Goal: Task Accomplishment & Management: Manage account settings

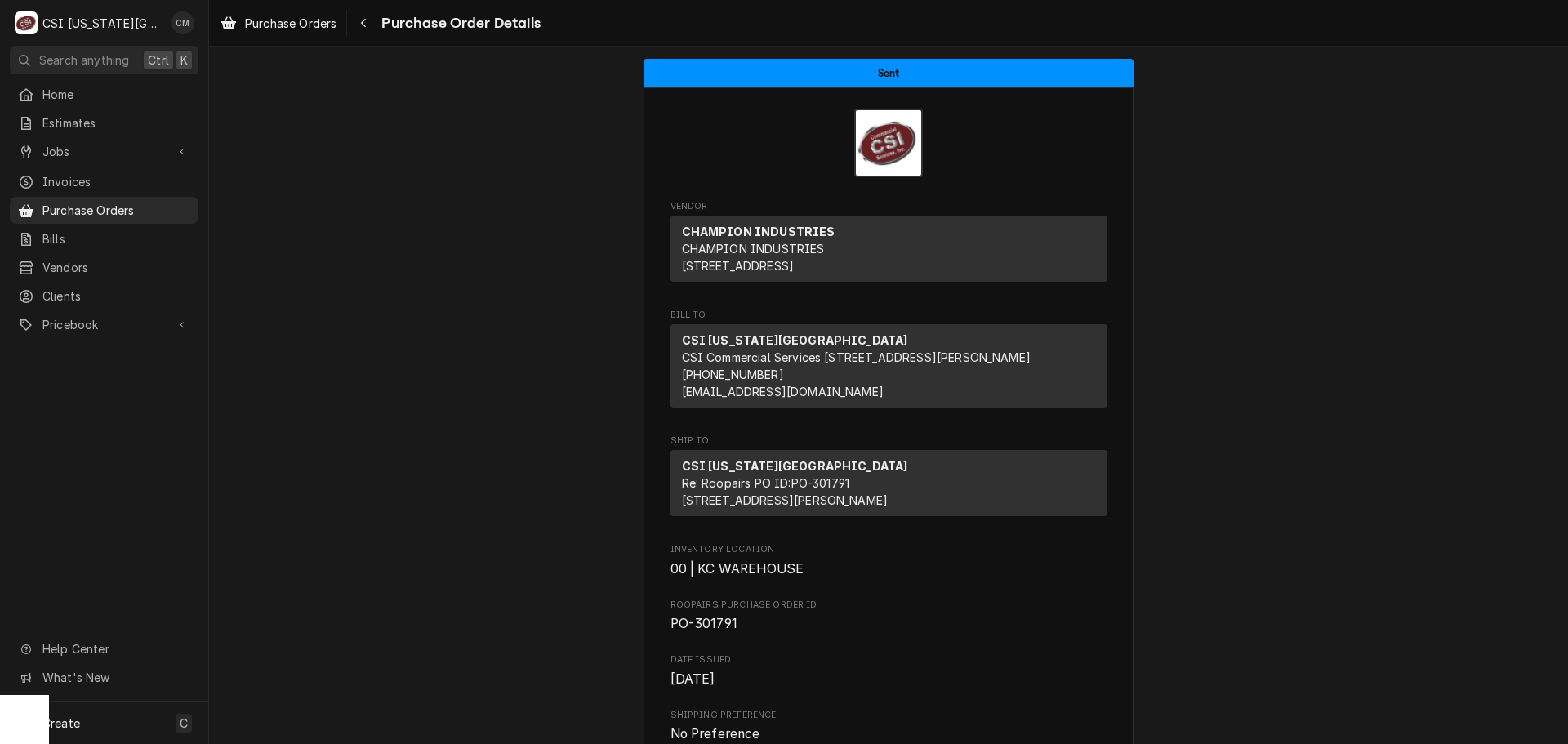
scroll to position [128, 0]
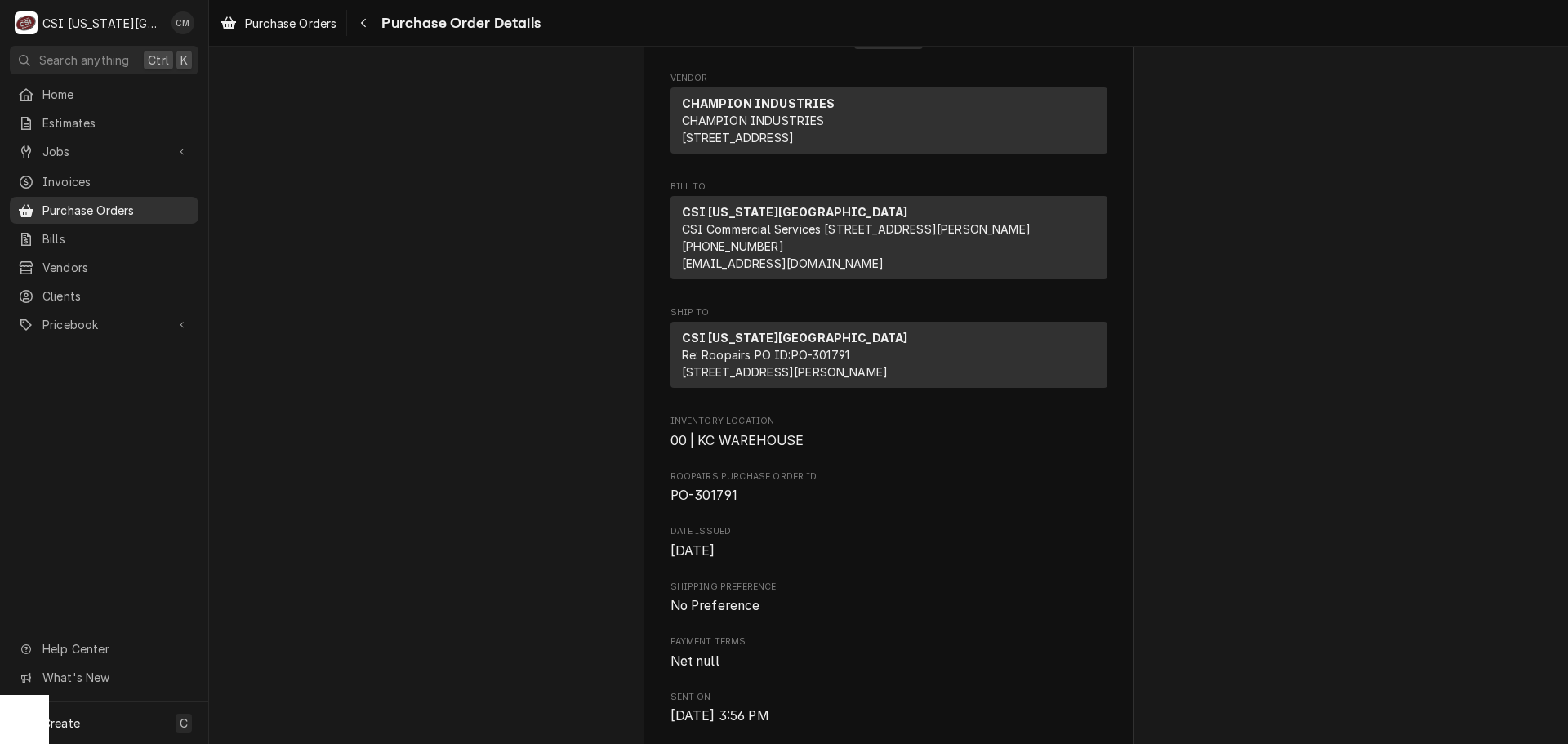
click at [80, 202] on span "Purchase Orders" at bounding box center [116, 210] width 148 height 17
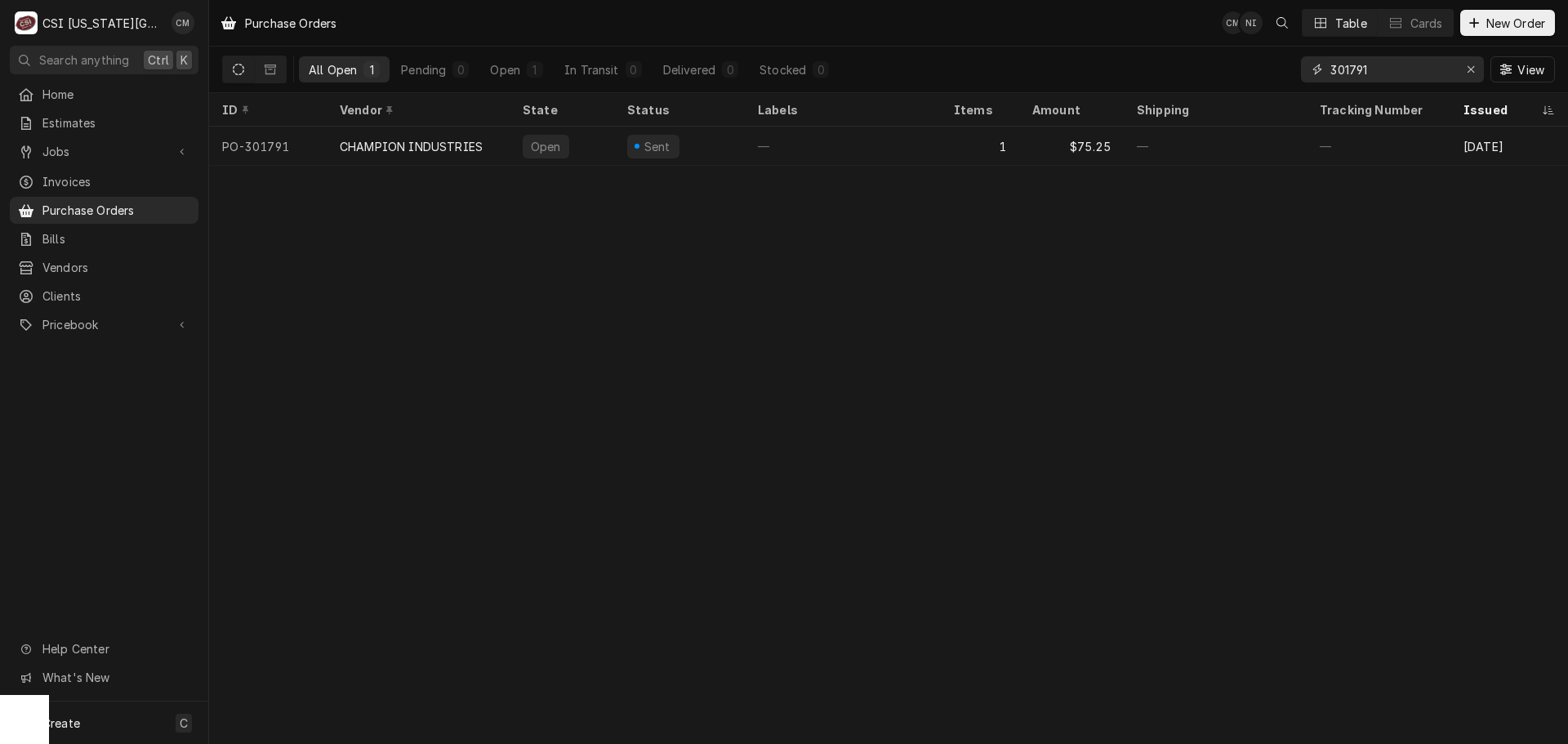
drag, startPoint x: 1425, startPoint y: 75, endPoint x: 1295, endPoint y: 67, distance: 130.2
click at [1296, 67] on div "All Open 1 Pending 0 Open 1 In Transit 0 Delivered 0 Stocked 0 301791 View" at bounding box center [888, 69] width 1333 height 46
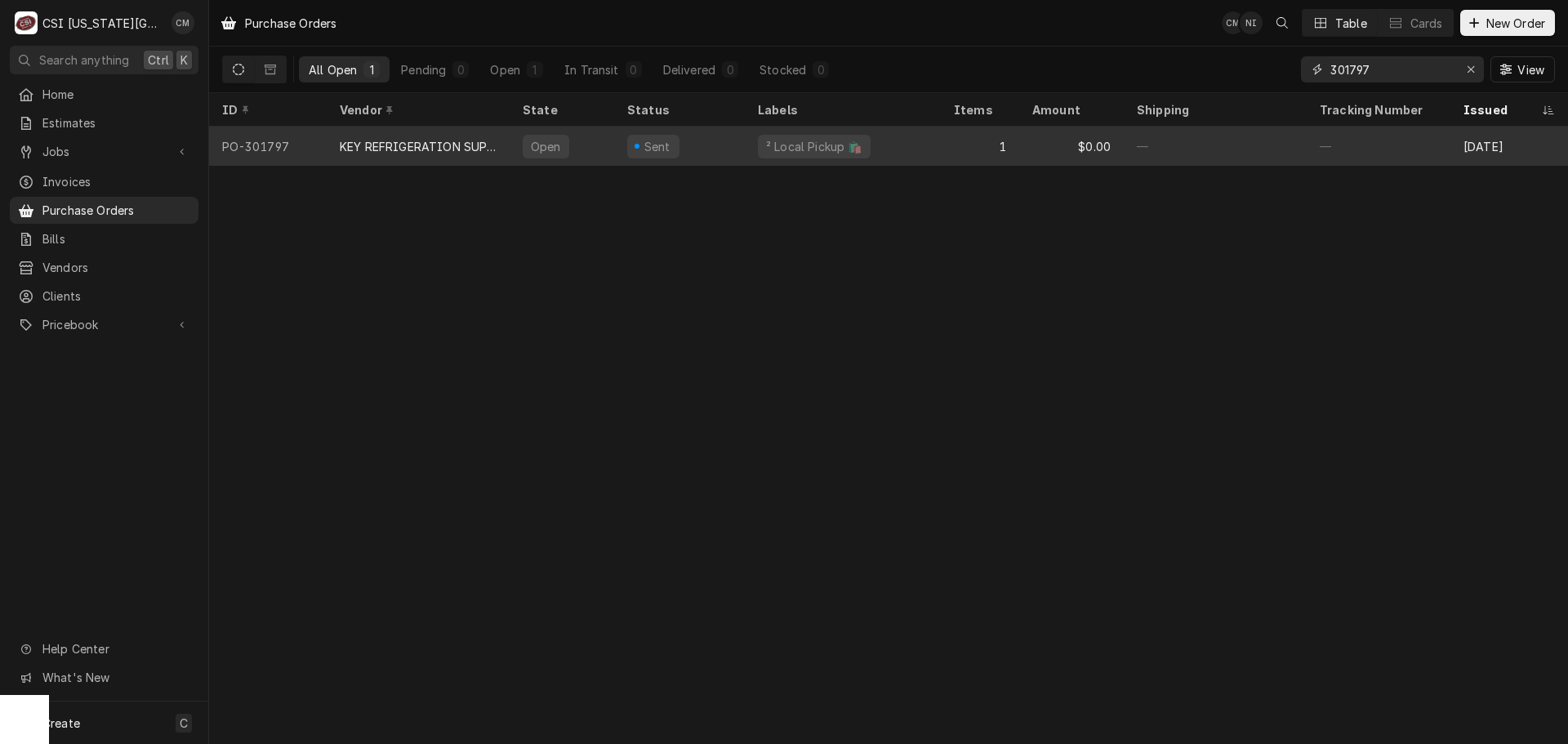
type input "301797"
click at [916, 150] on div "² Local Pickup 🛍️" at bounding box center [842, 147] width 196 height 39
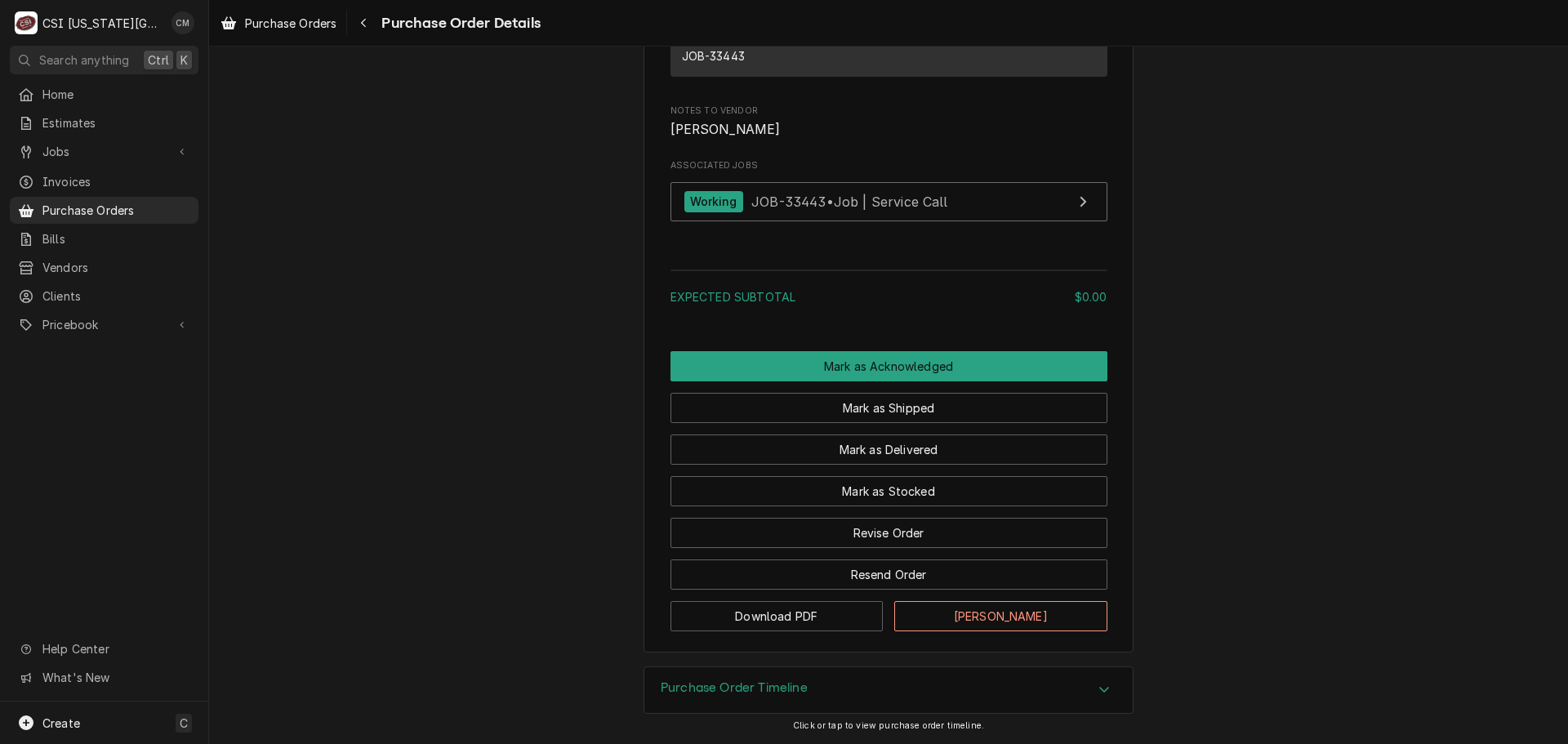
scroll to position [1225, 0]
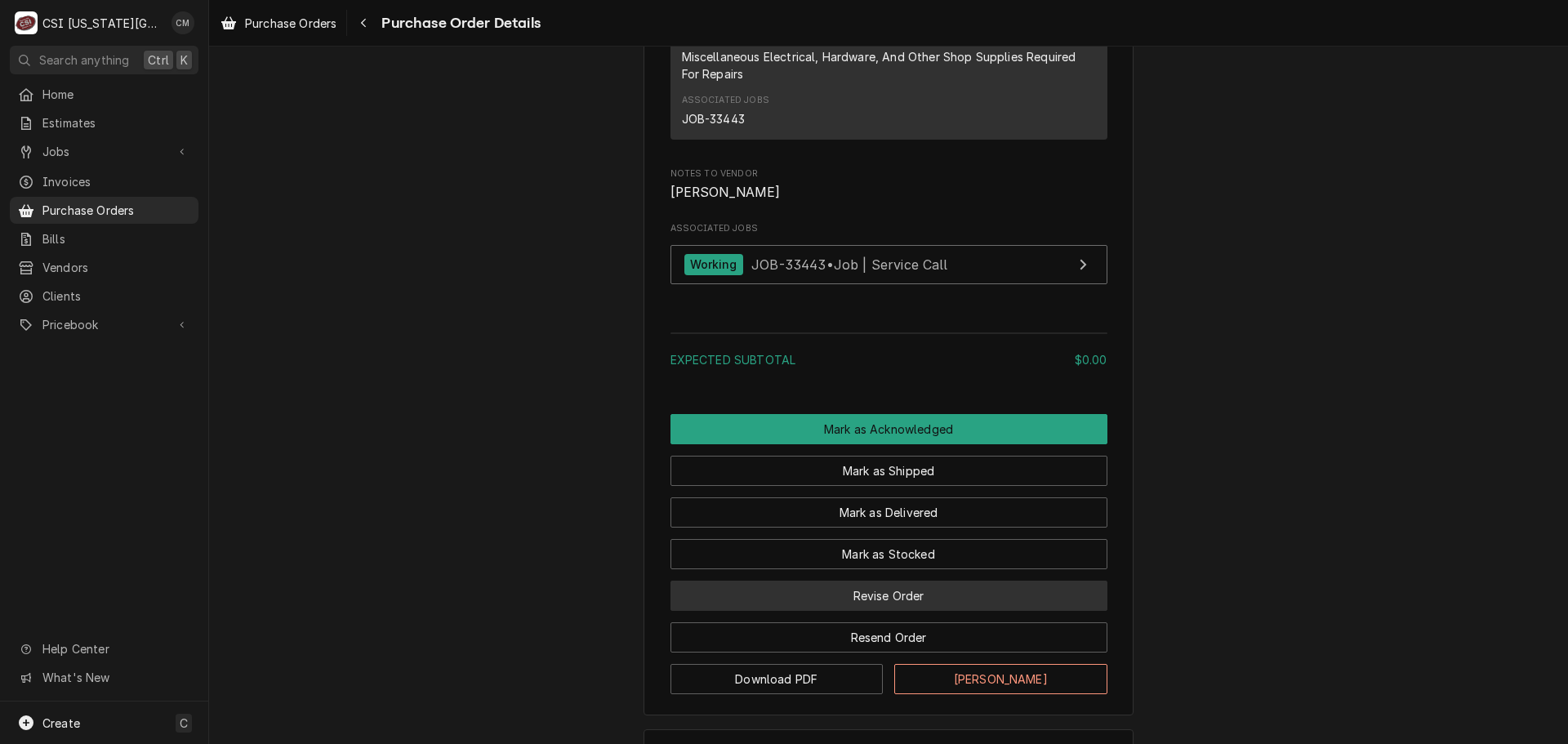
click at [961, 611] on button "Revise Order" at bounding box center [889, 596] width 437 height 30
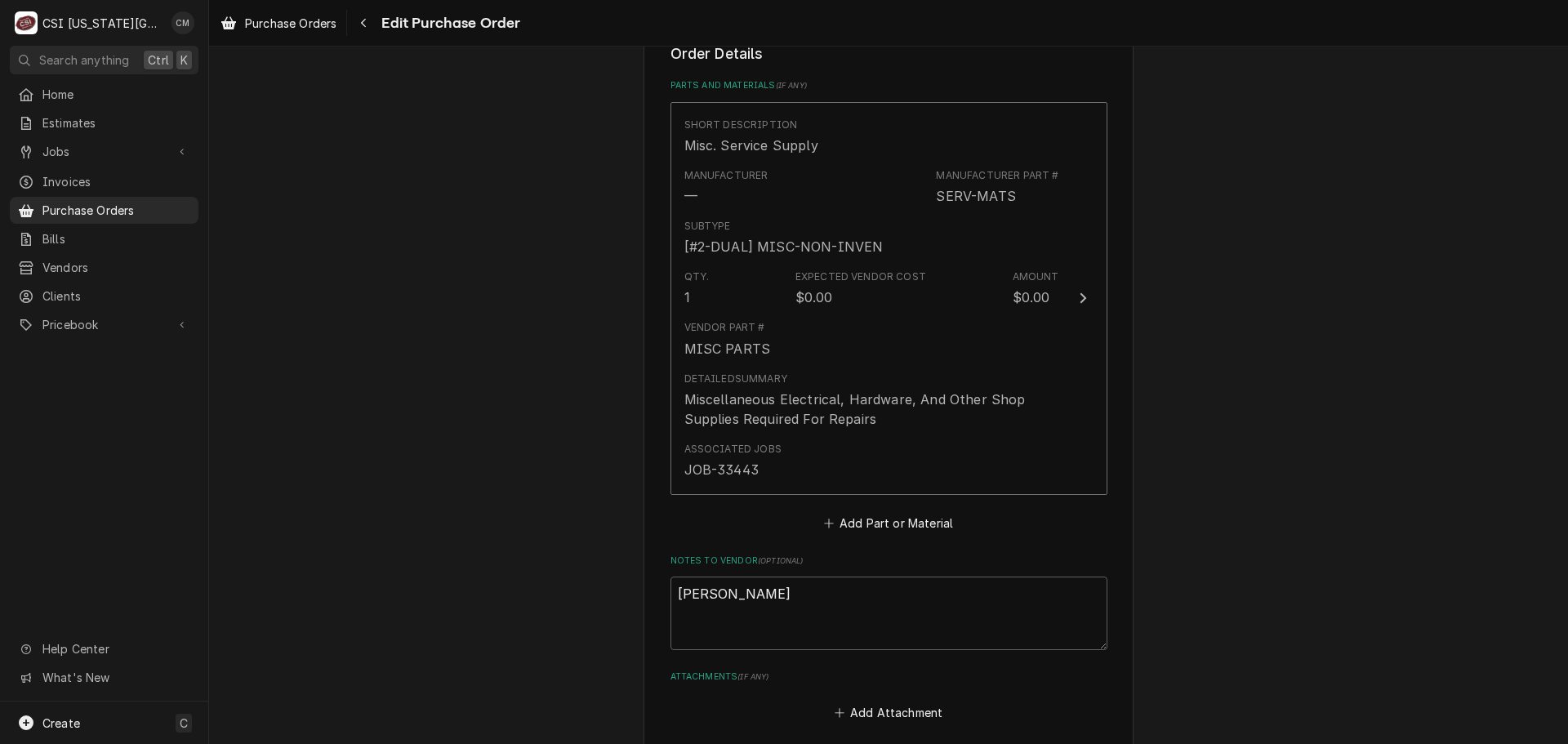
scroll to position [735, 0]
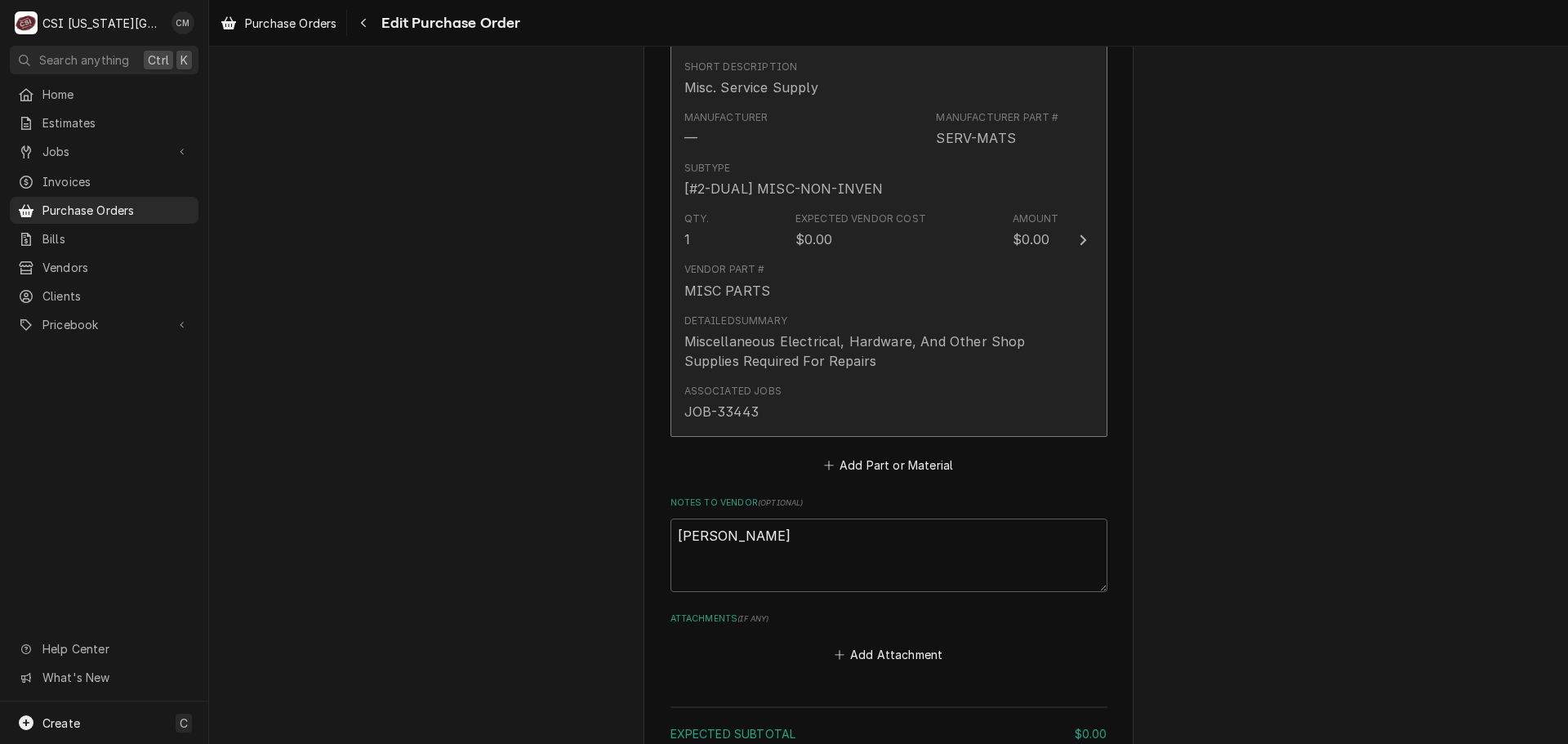
click at [1022, 311] on div "Detailed Summary Miscellaneous Electrical, Hardware, And Other Shop Supplies Re…" at bounding box center [871, 342] width 374 height 70
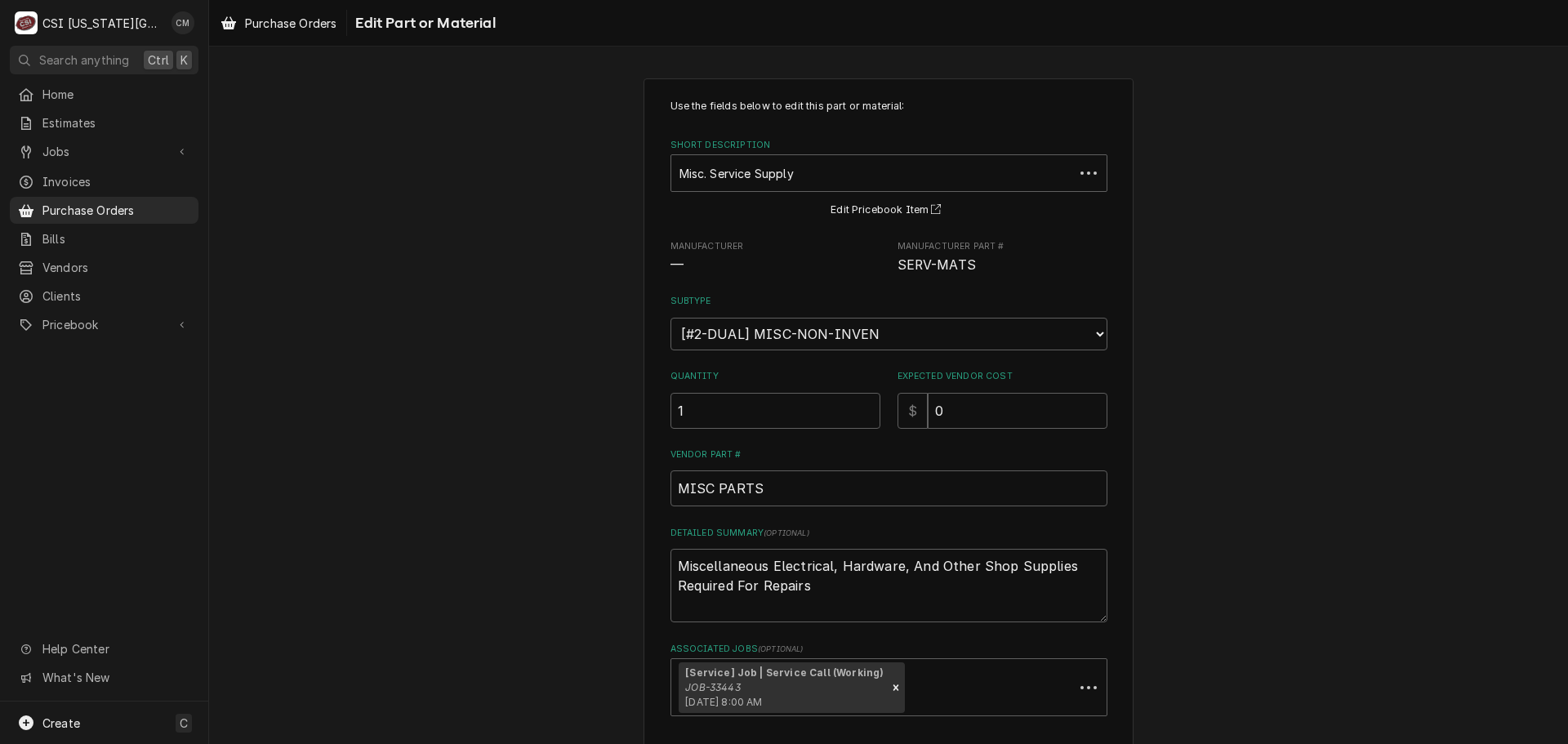
scroll to position [114, 0]
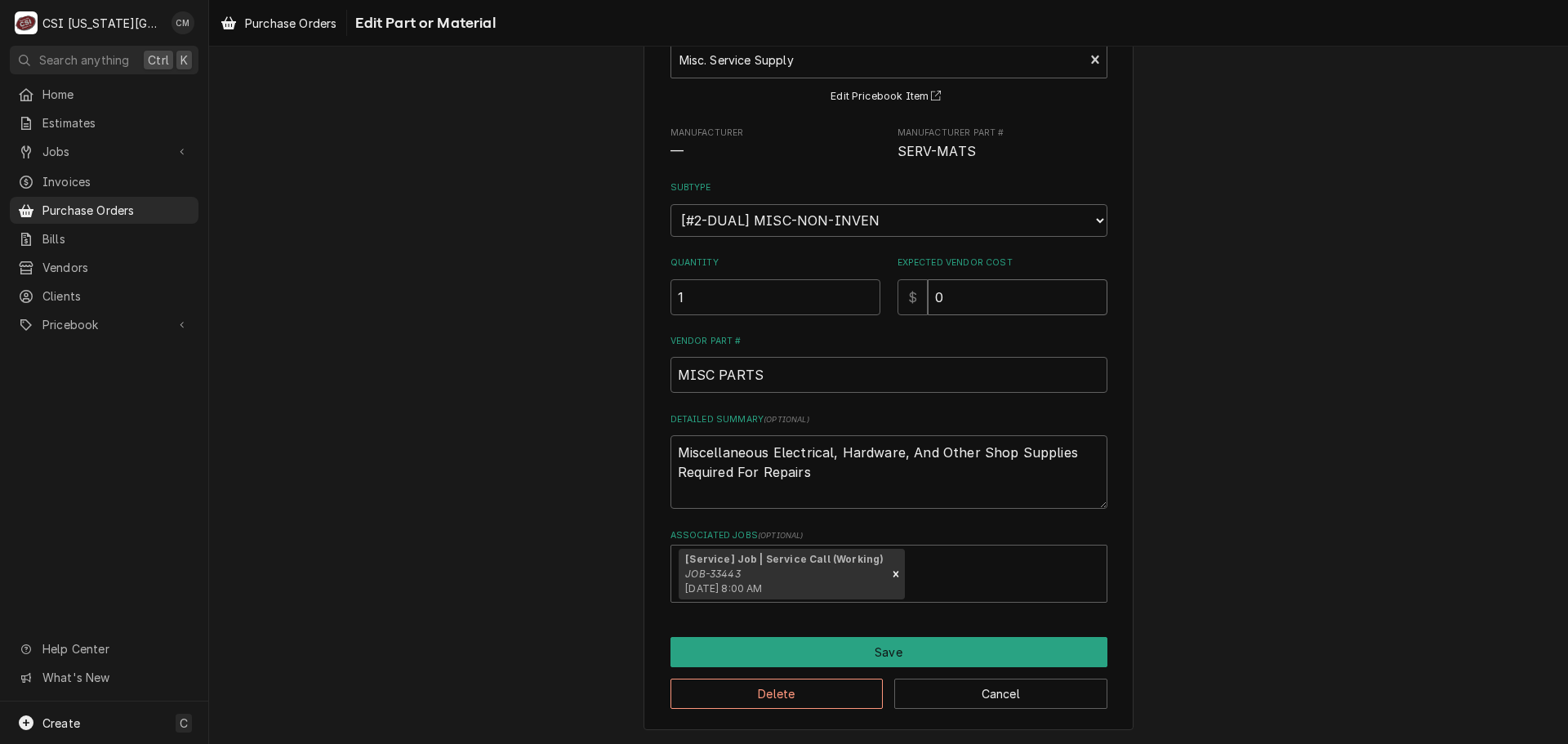
click at [971, 300] on input "0" at bounding box center [1017, 297] width 179 height 35
type textarea "x"
click at [915, 374] on input "MISC PARTS" at bounding box center [889, 374] width 437 height 35
drag, startPoint x: 914, startPoint y: 374, endPoint x: 641, endPoint y: 372, distance: 273.0
click at [643, 372] on div "Use the fields below to edit this part or material: Short Description Misc. Ser…" at bounding box center [888, 346] width 490 height 765
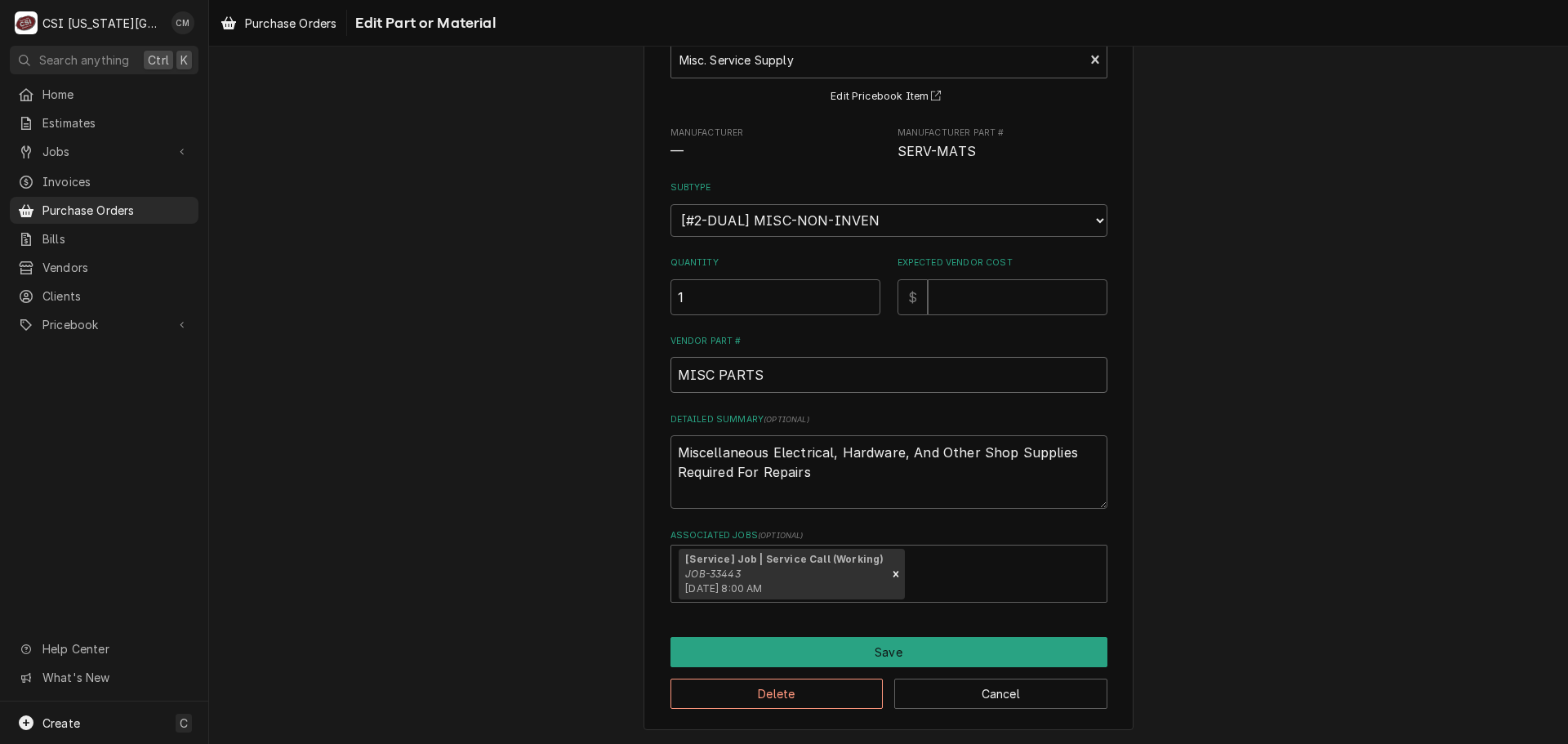
type textarea "x"
type input "S"
type textarea "x"
type input "SB"
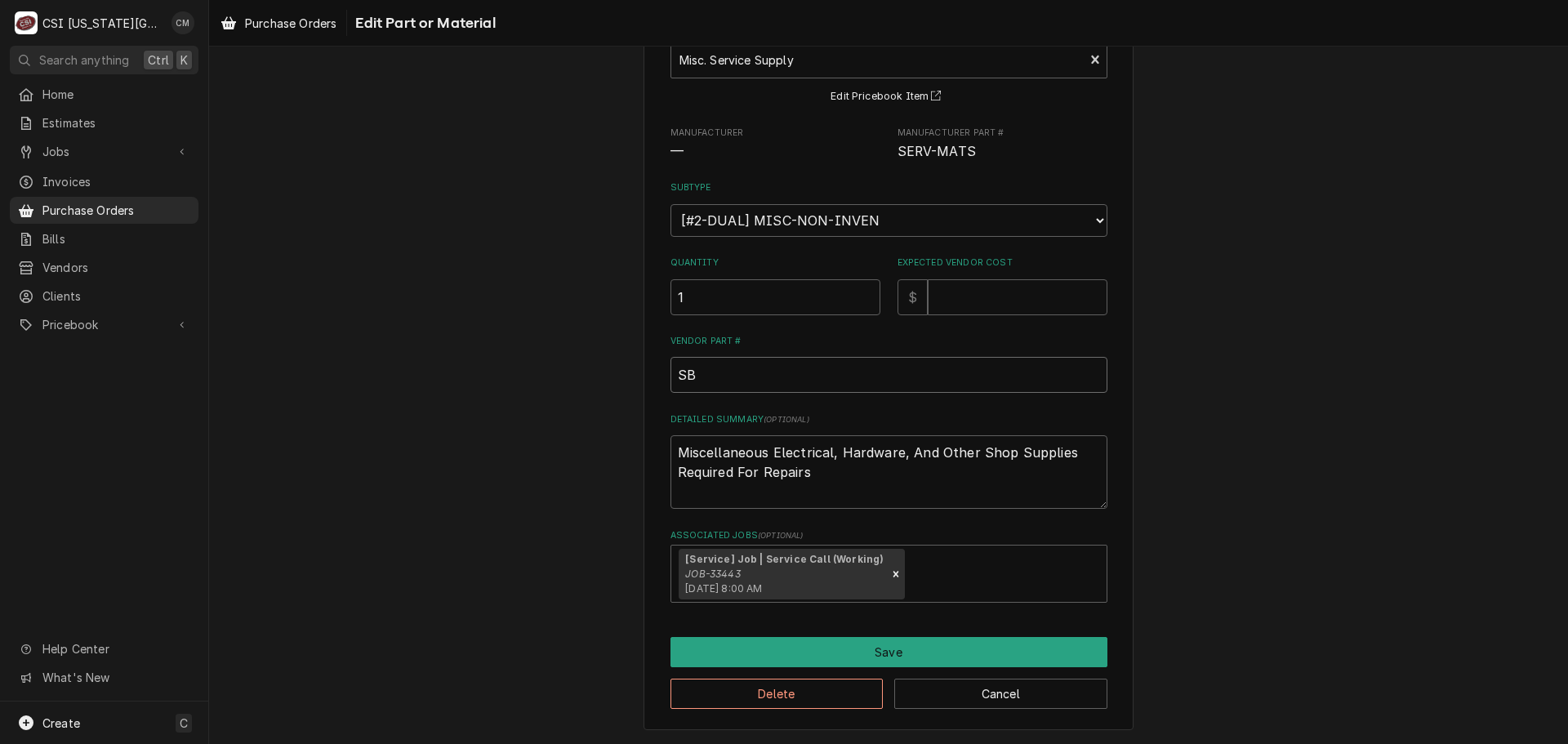
type textarea "x"
type input "SBF"
type textarea "x"
type input "SBFS"
type textarea "x"
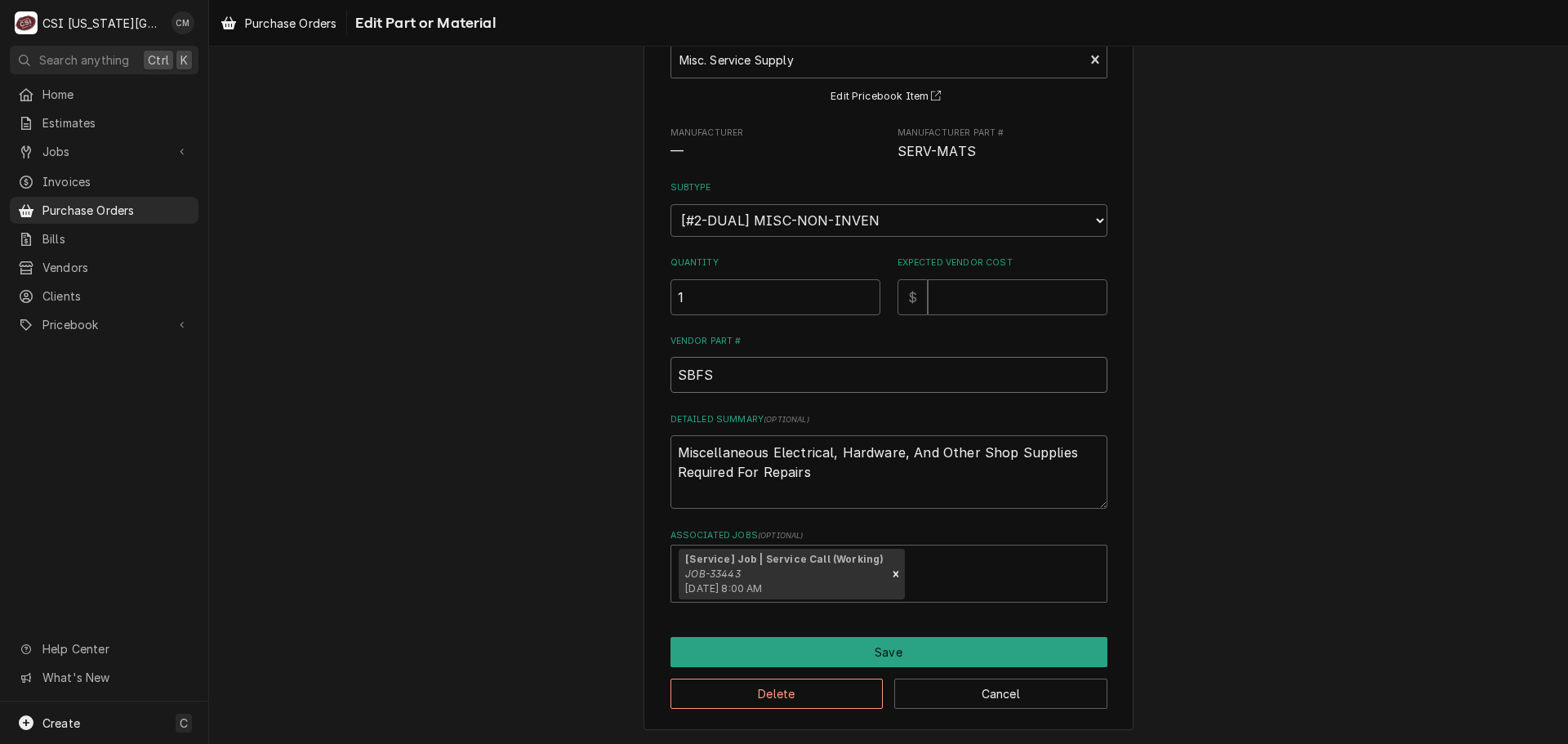
type input "SBFSE"
type textarea "x"
type input "SBFSEA"
type textarea "x"
type input "SBFSE"
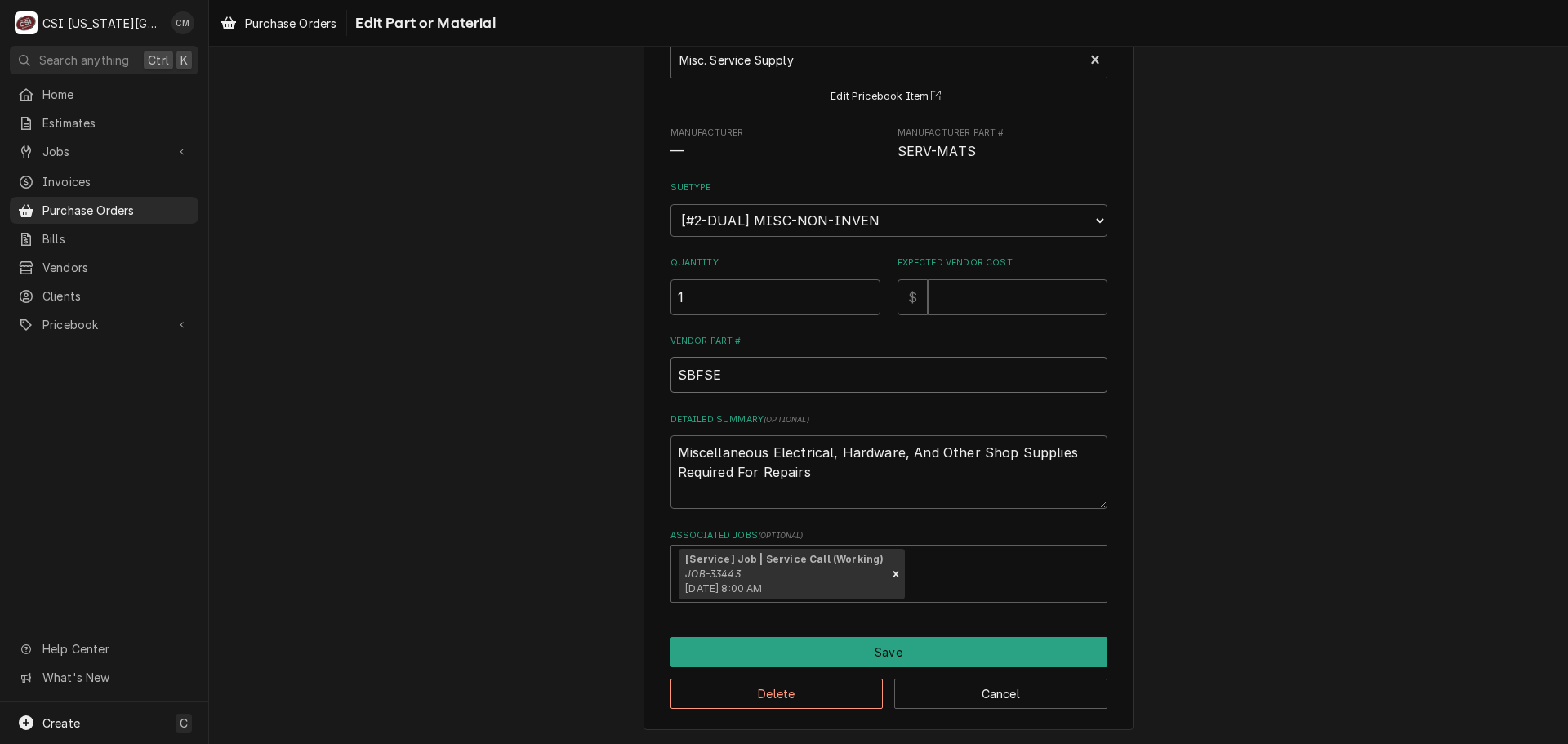
type textarea "x"
type input "SBFS"
type textarea "x"
type input "SBF"
type textarea "x"
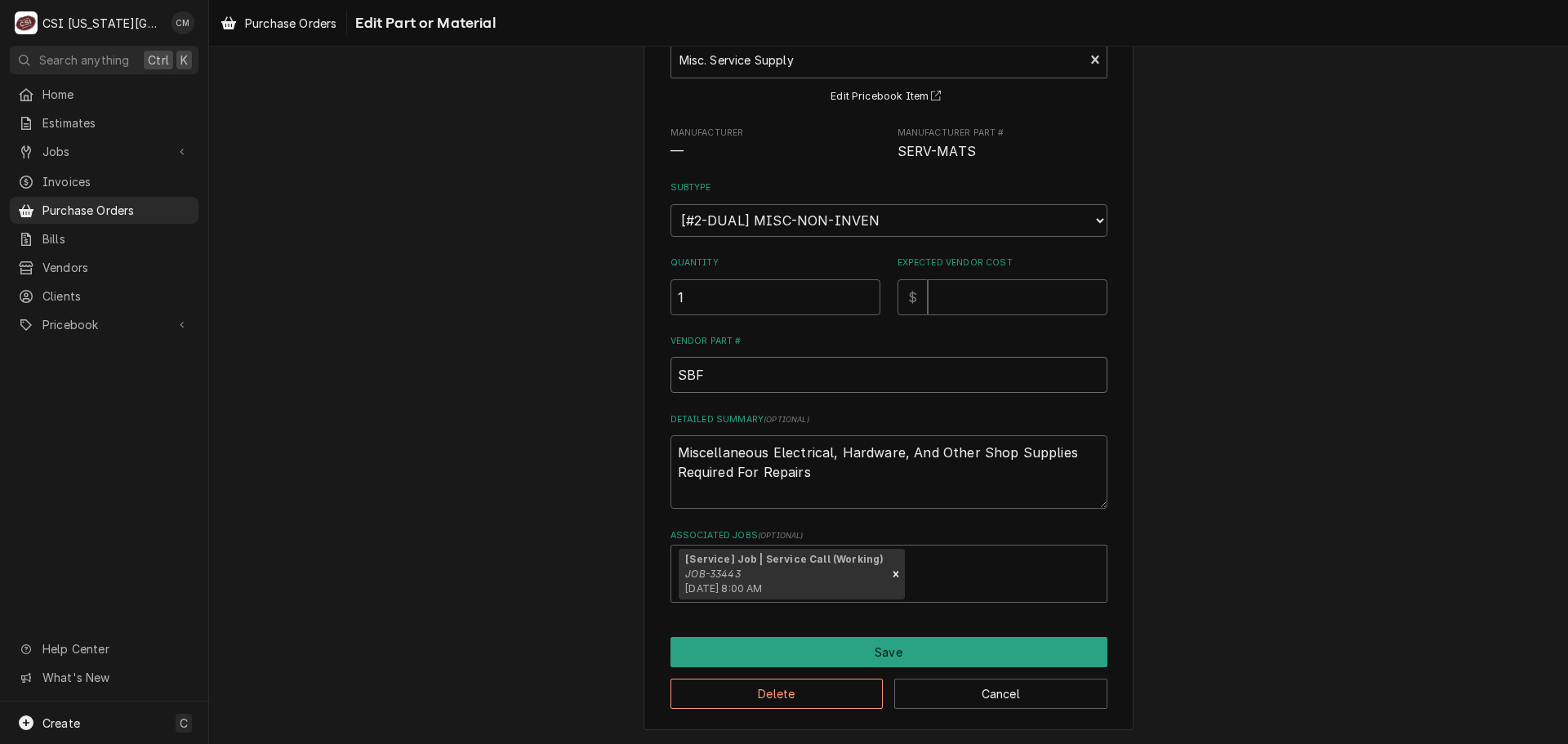
type input "SB"
type textarea "x"
type input "S"
type textarea "x"
click at [992, 213] on select "Choose a subtype... [#2-DUAL] AFTERHRS-WH-CHG-2 [#2-DUAL] BEV-EQUIP [#2-DUAL] B…" at bounding box center [889, 220] width 437 height 33
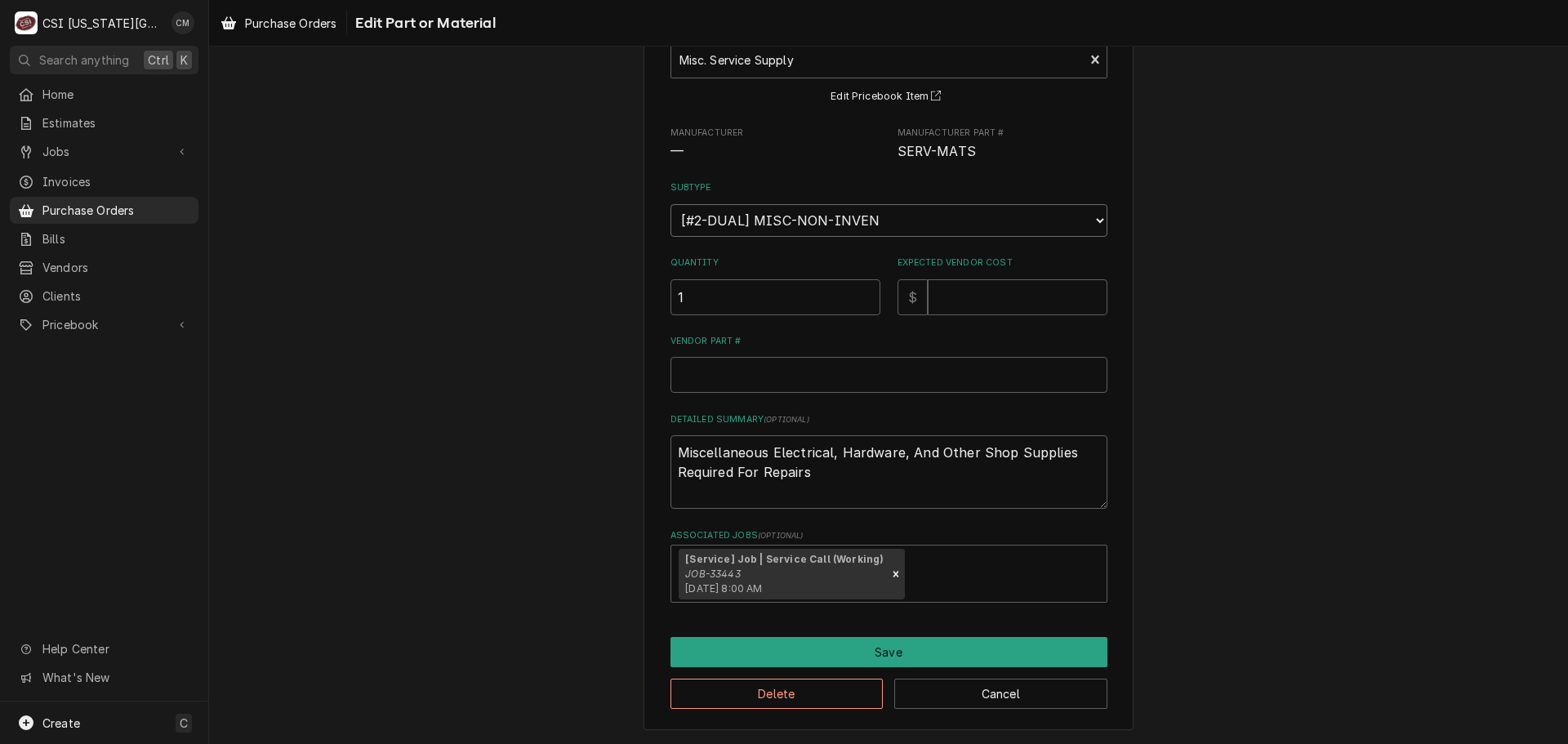
select select "45"
click at [671, 204] on select "Choose a subtype... [#2-DUAL] AFTERHRS-WH-CHG-2 [#2-DUAL] BEV-EQUIP [#2-DUAL] B…" at bounding box center [889, 220] width 437 height 33
type textarea "x"
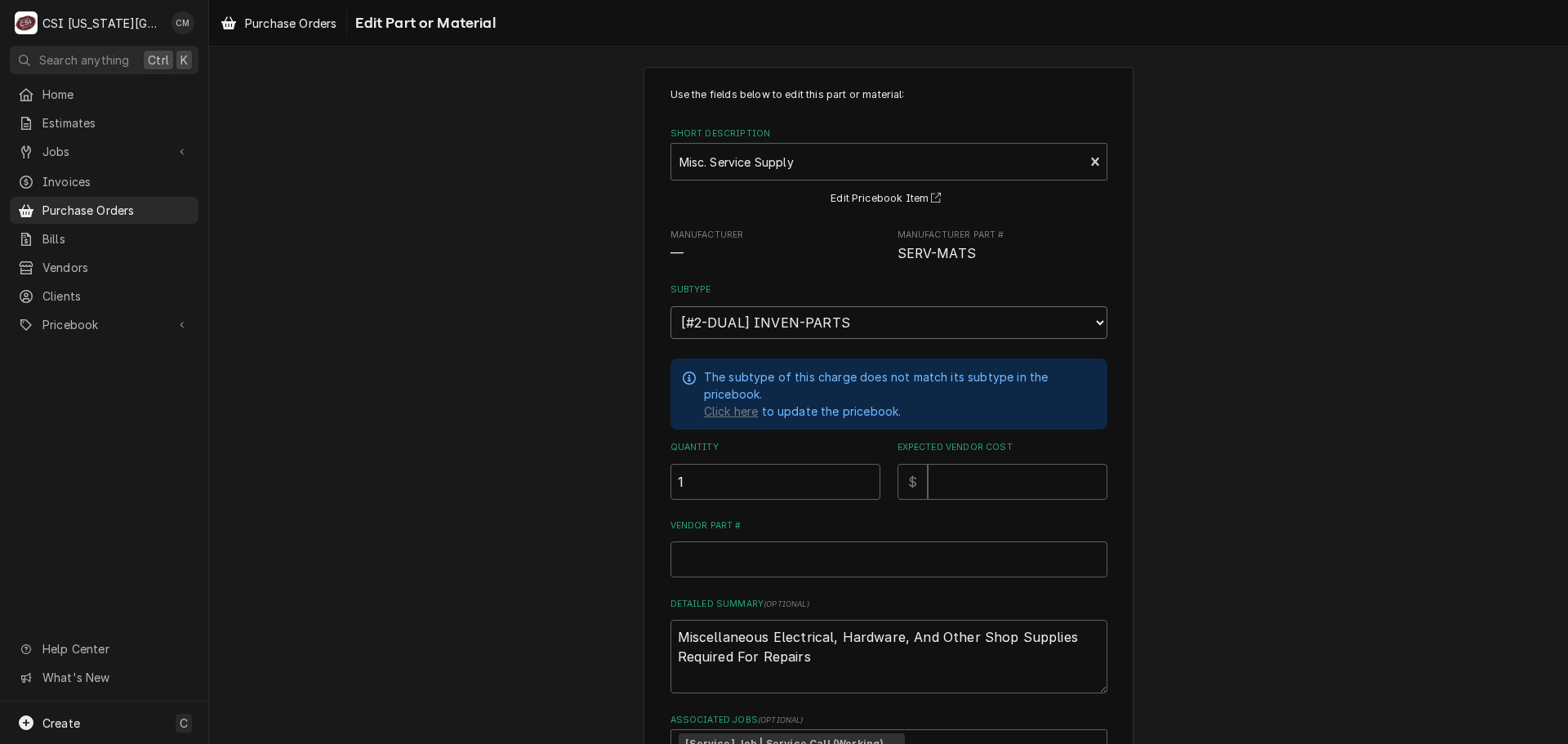
scroll to position [0, 0]
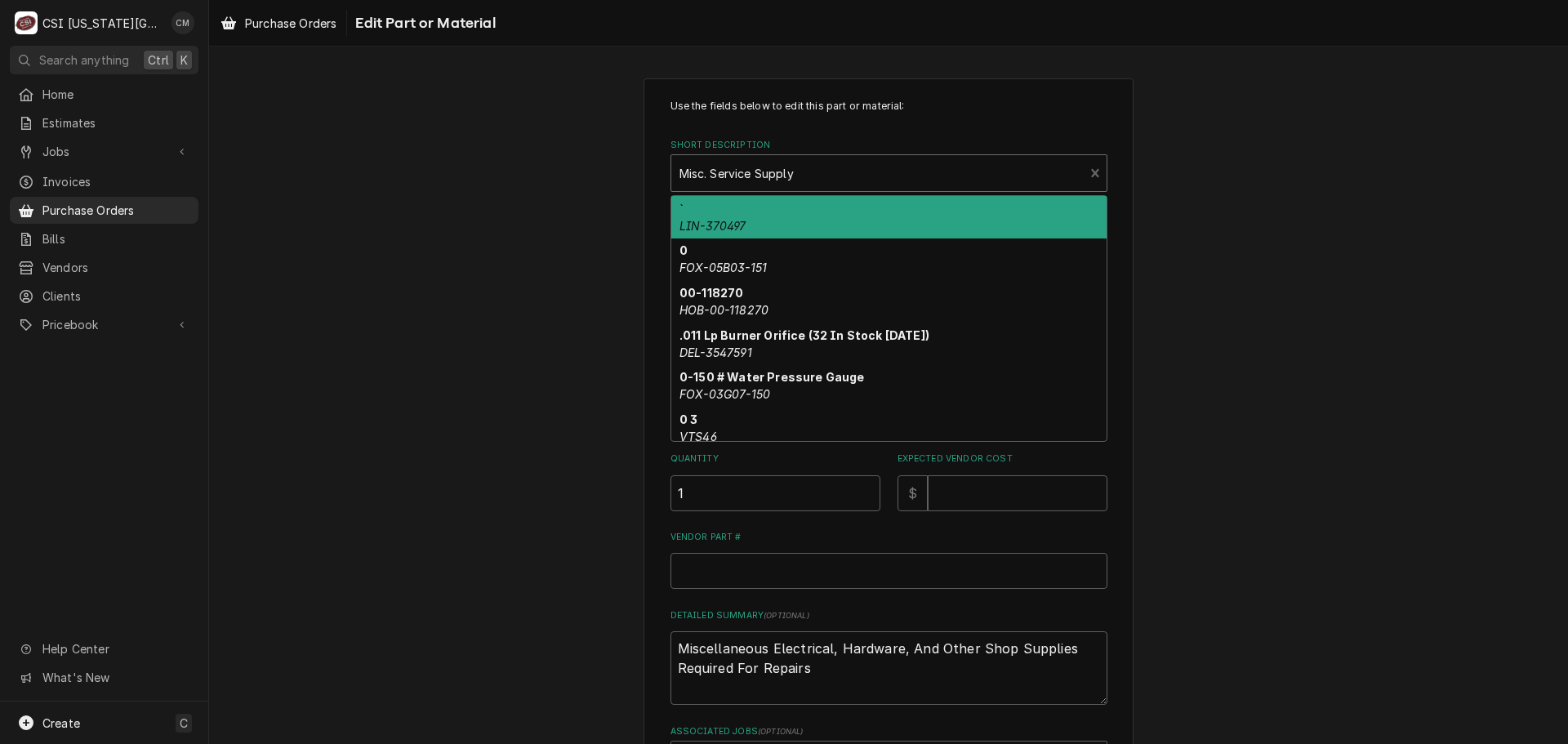
click at [878, 169] on div "Short Description" at bounding box center [877, 173] width 397 height 29
click at [878, 168] on div "Short Description" at bounding box center [877, 173] width 397 height 29
click at [886, 173] on div "Short Description" at bounding box center [877, 173] width 397 height 29
click at [948, 173] on div "Short Description" at bounding box center [888, 173] width 419 height 29
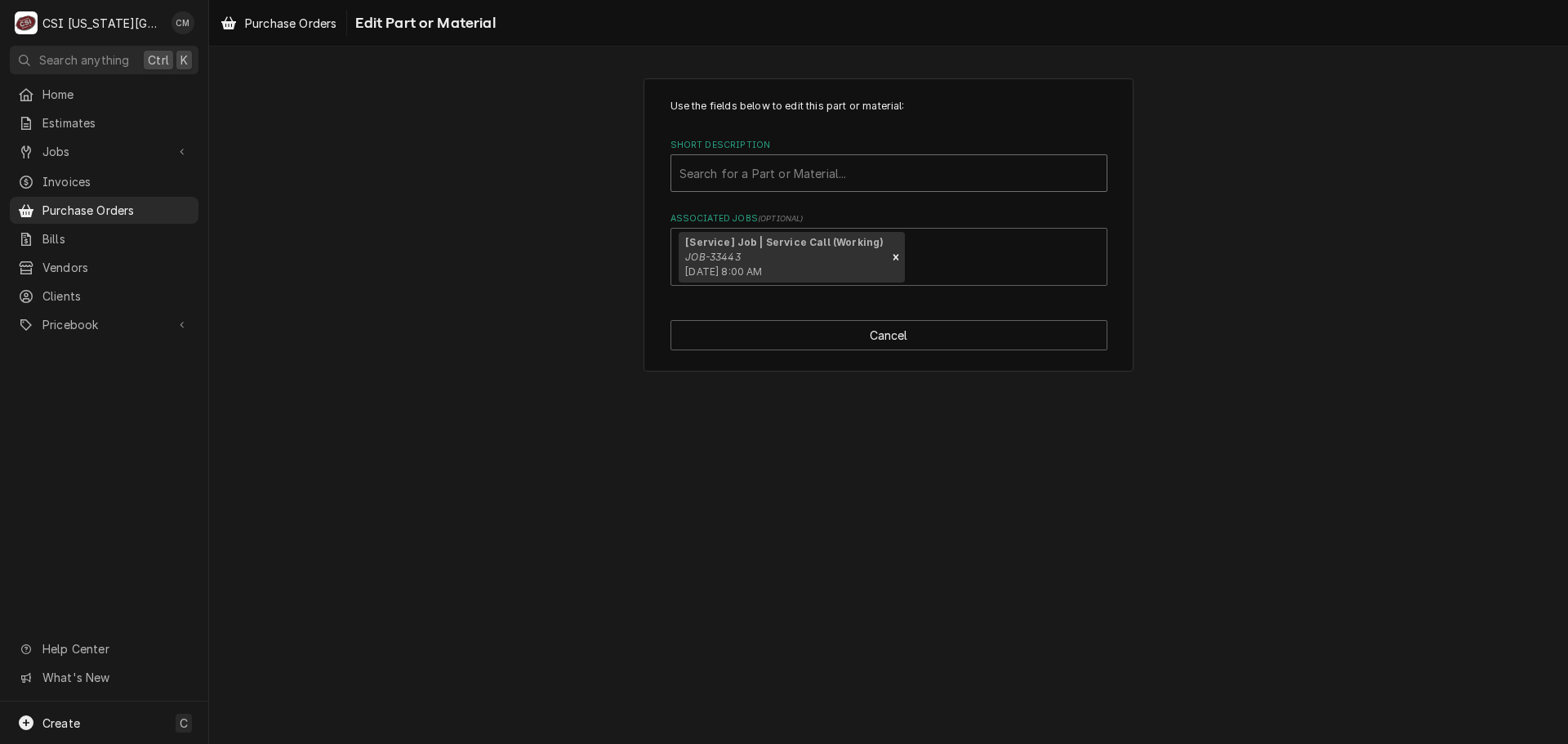
click at [948, 173] on div "Short Description" at bounding box center [888, 173] width 419 height 29
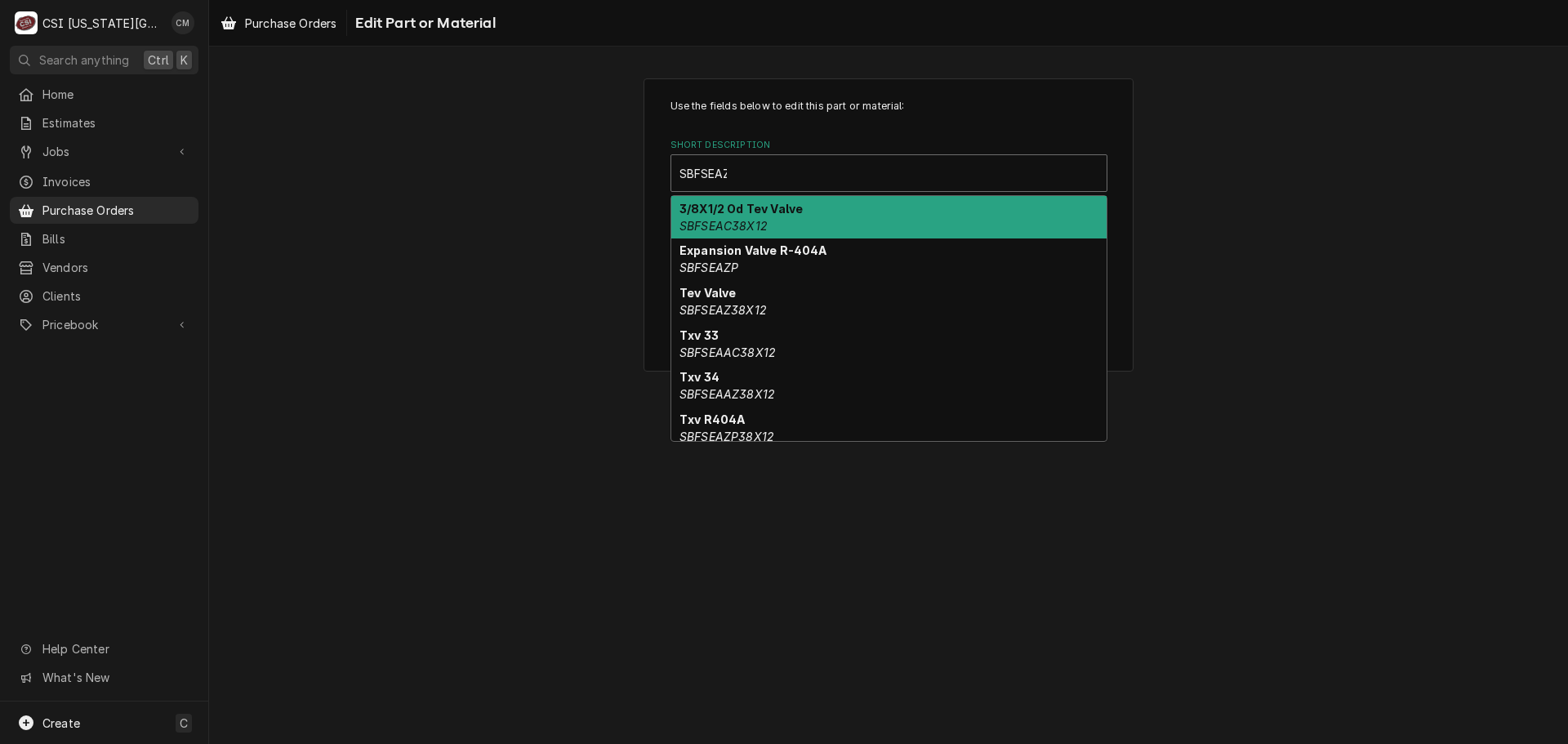
type input "SBFSEAZP"
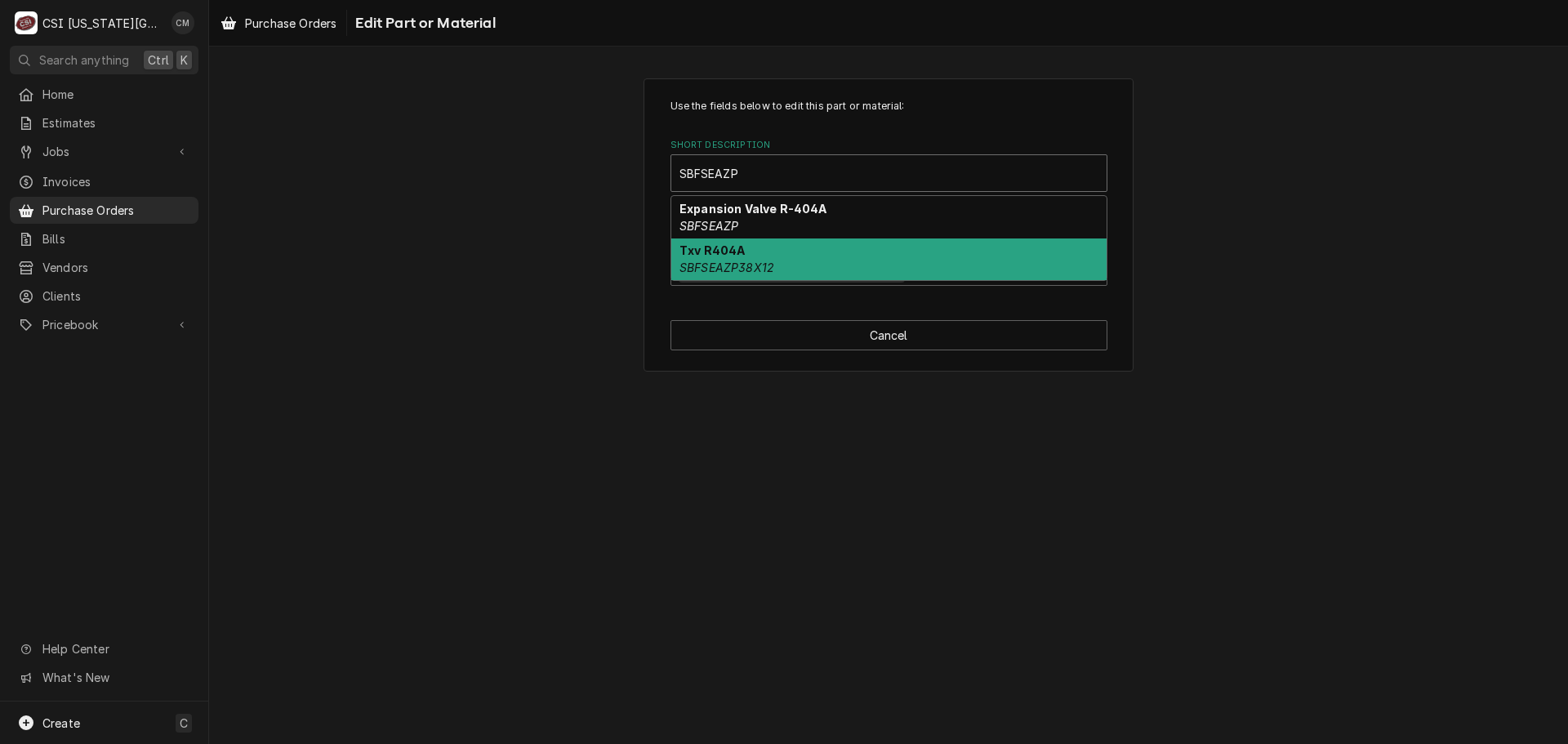
click at [886, 250] on div "Txv R404A SBFSEAZP38X12" at bounding box center [889, 259] width 435 height 42
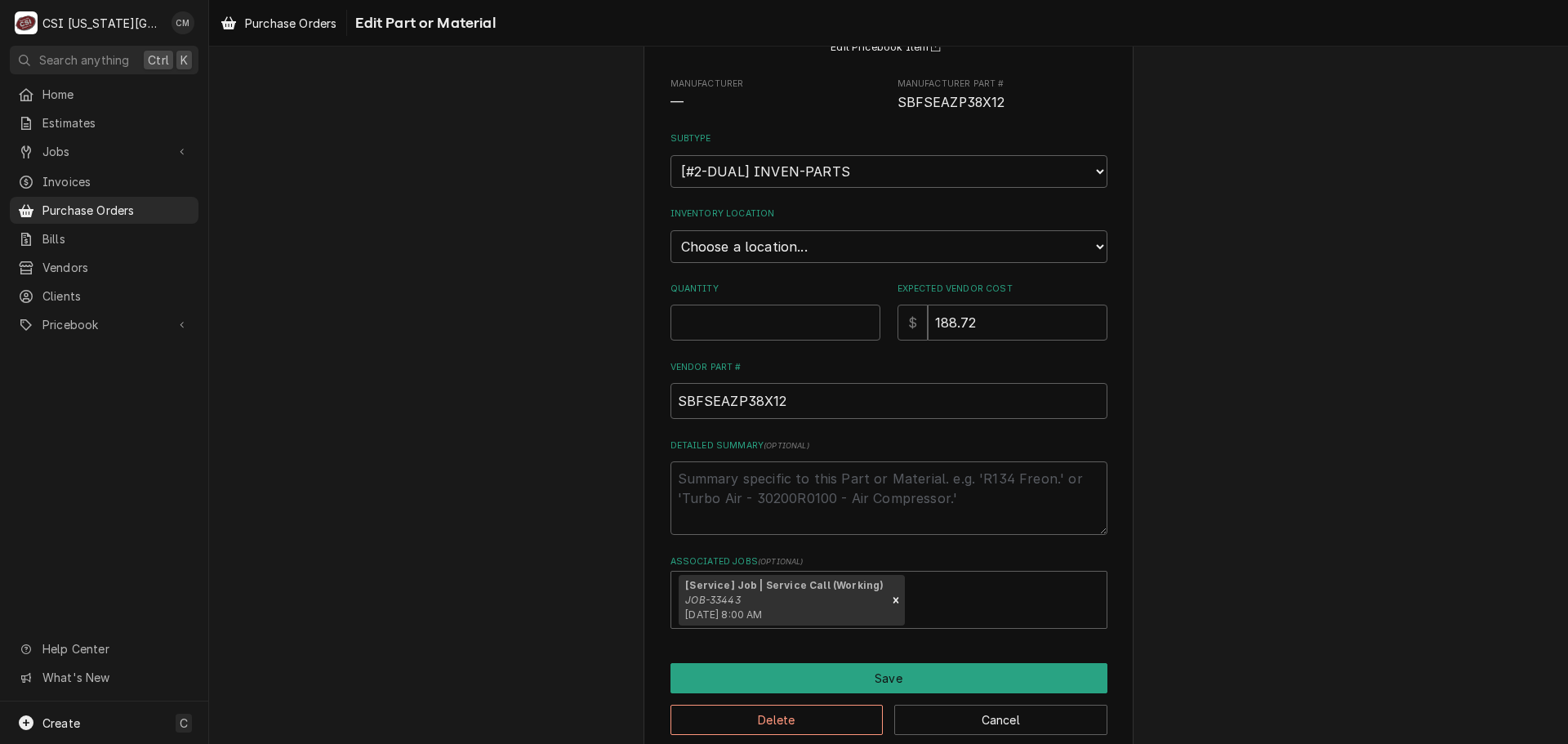
scroll to position [163, 0]
click at [749, 328] on input "Quantity" at bounding box center [775, 321] width 210 height 35
type textarea "x"
type input "1"
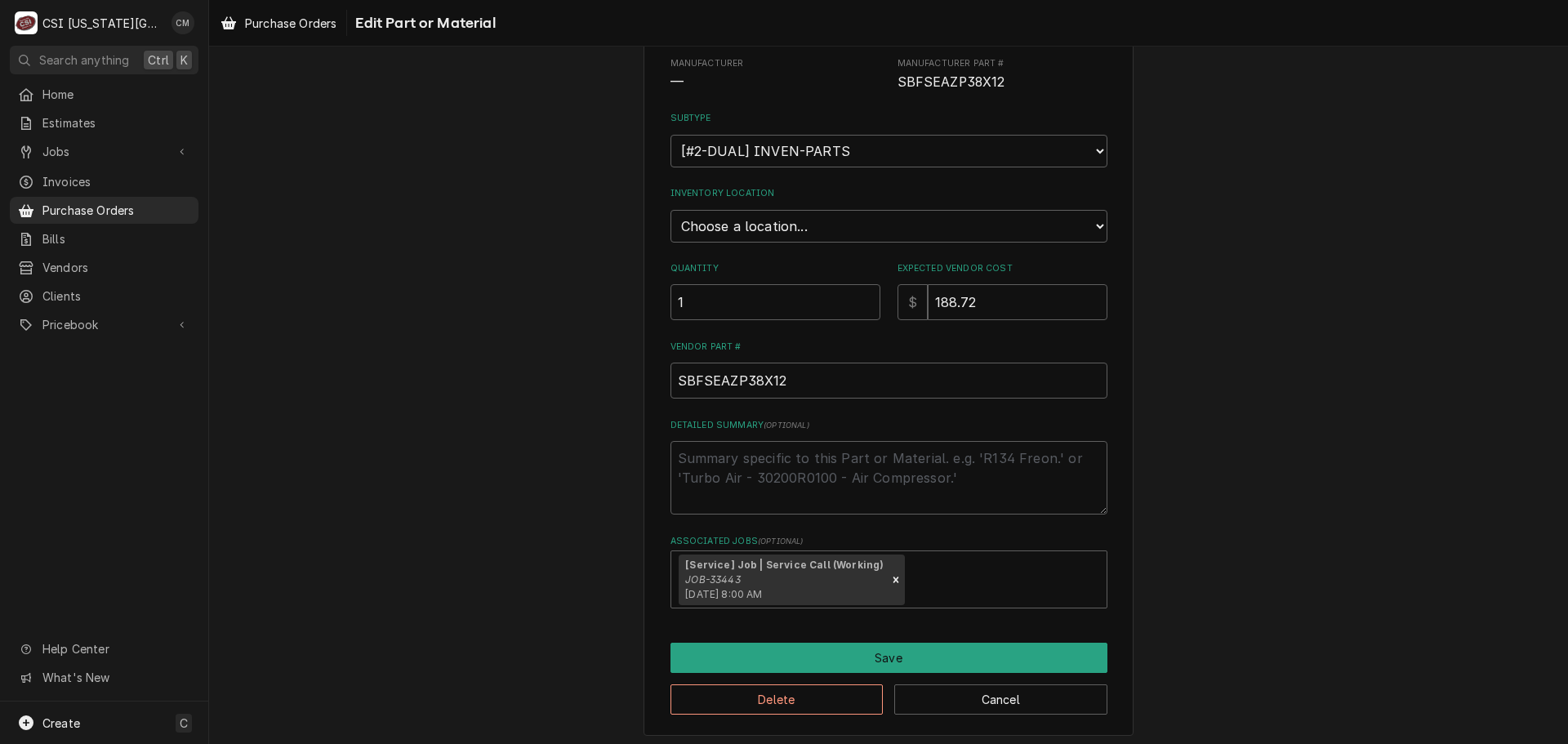
scroll to position [189, 0]
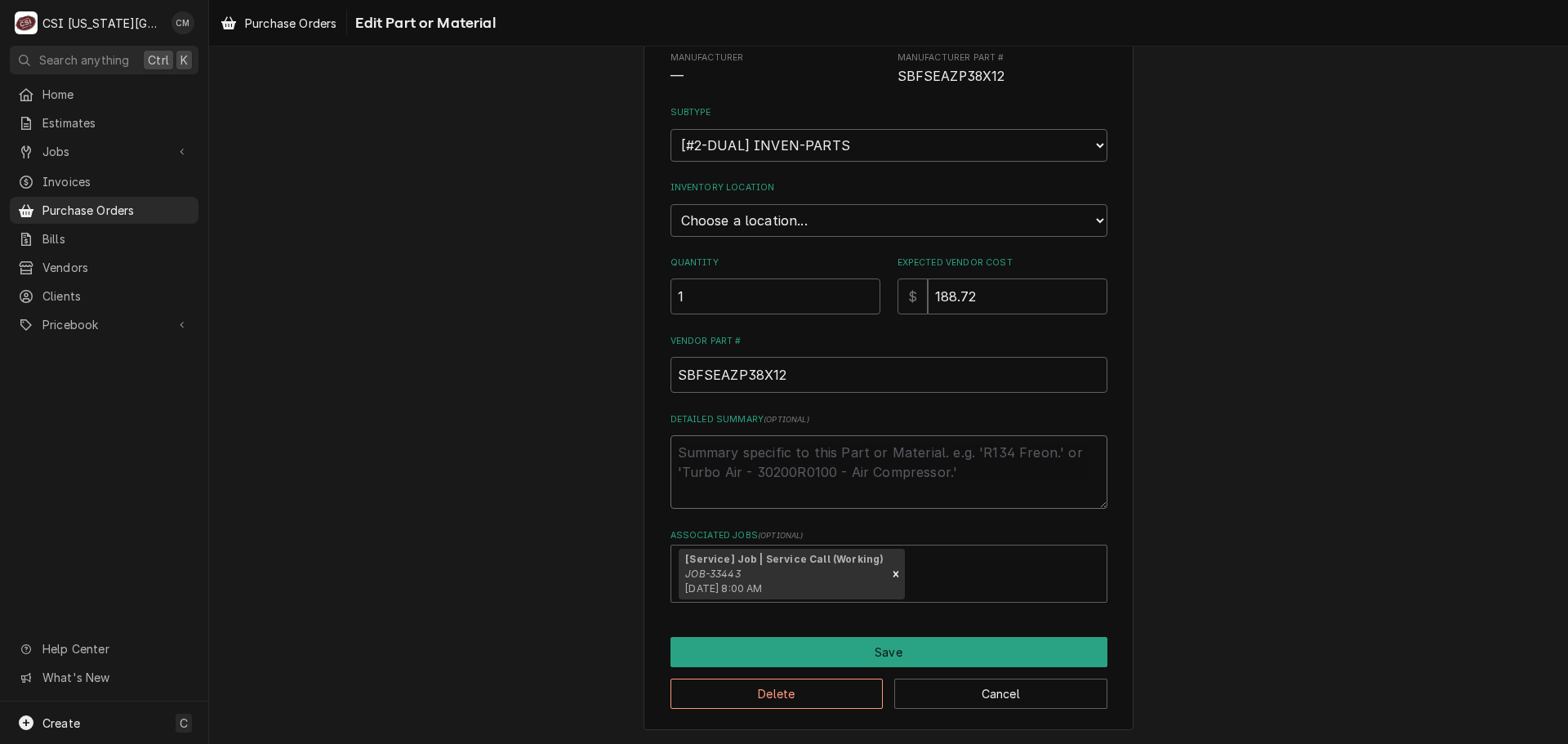
click at [891, 478] on textarea "Detailed Summary ( optional )" at bounding box center [889, 471] width 437 height 74
drag, startPoint x: 1012, startPoint y: 223, endPoint x: 1002, endPoint y: 225, distance: 10.2
click at [1012, 223] on select "Choose a location... 00 | KC WAREHOUSE 00 | MAIN WAREHOUSE 01 | BRIAN BREAZIER …" at bounding box center [889, 220] width 437 height 33
select select "2781"
click at [671, 204] on select "Choose a location... 00 | KC WAREHOUSE 00 | MAIN WAREHOUSE 01 | BRIAN BREAZIER …" at bounding box center [889, 220] width 437 height 33
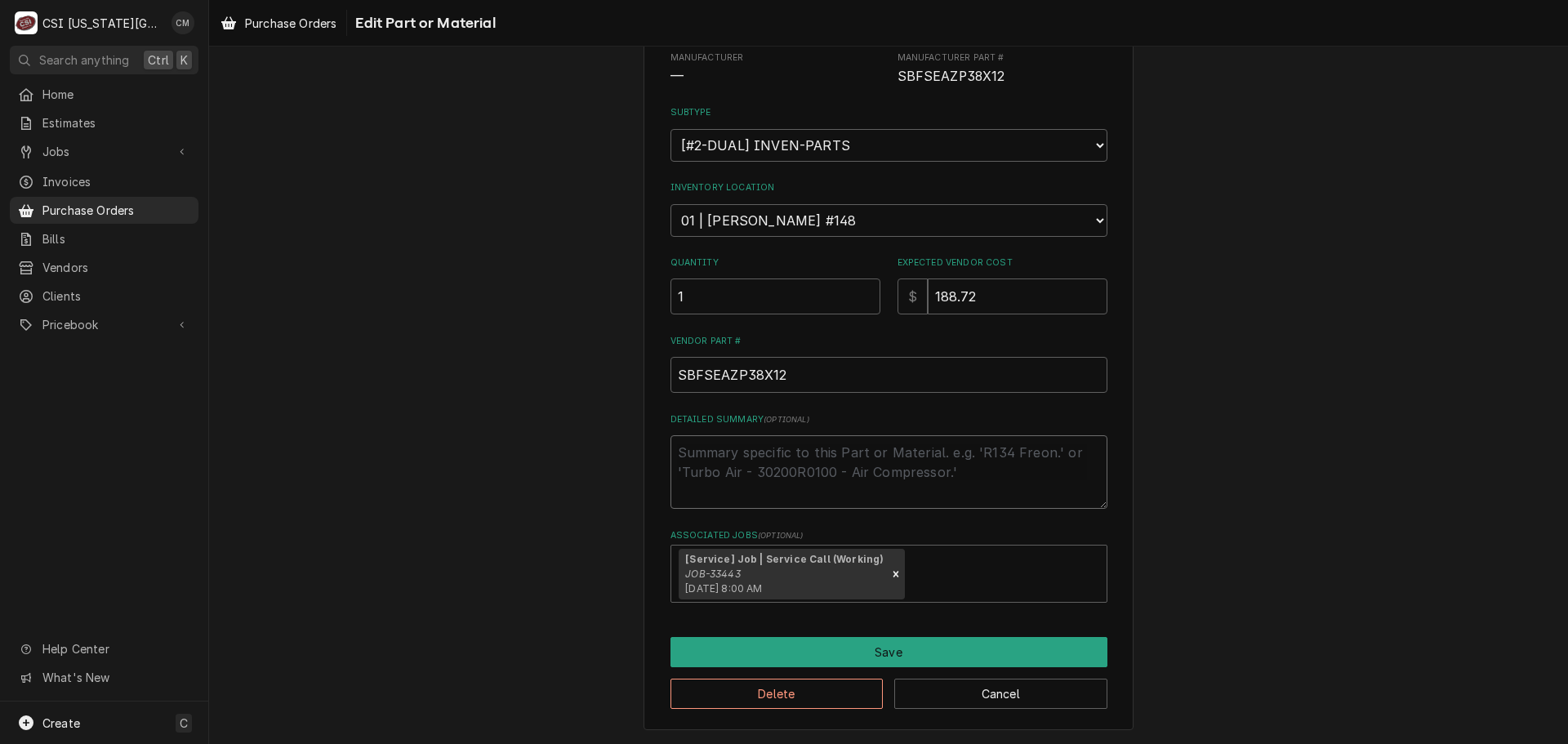
click at [917, 466] on textarea "Detailed Summary ( optional )" at bounding box center [889, 471] width 437 height 74
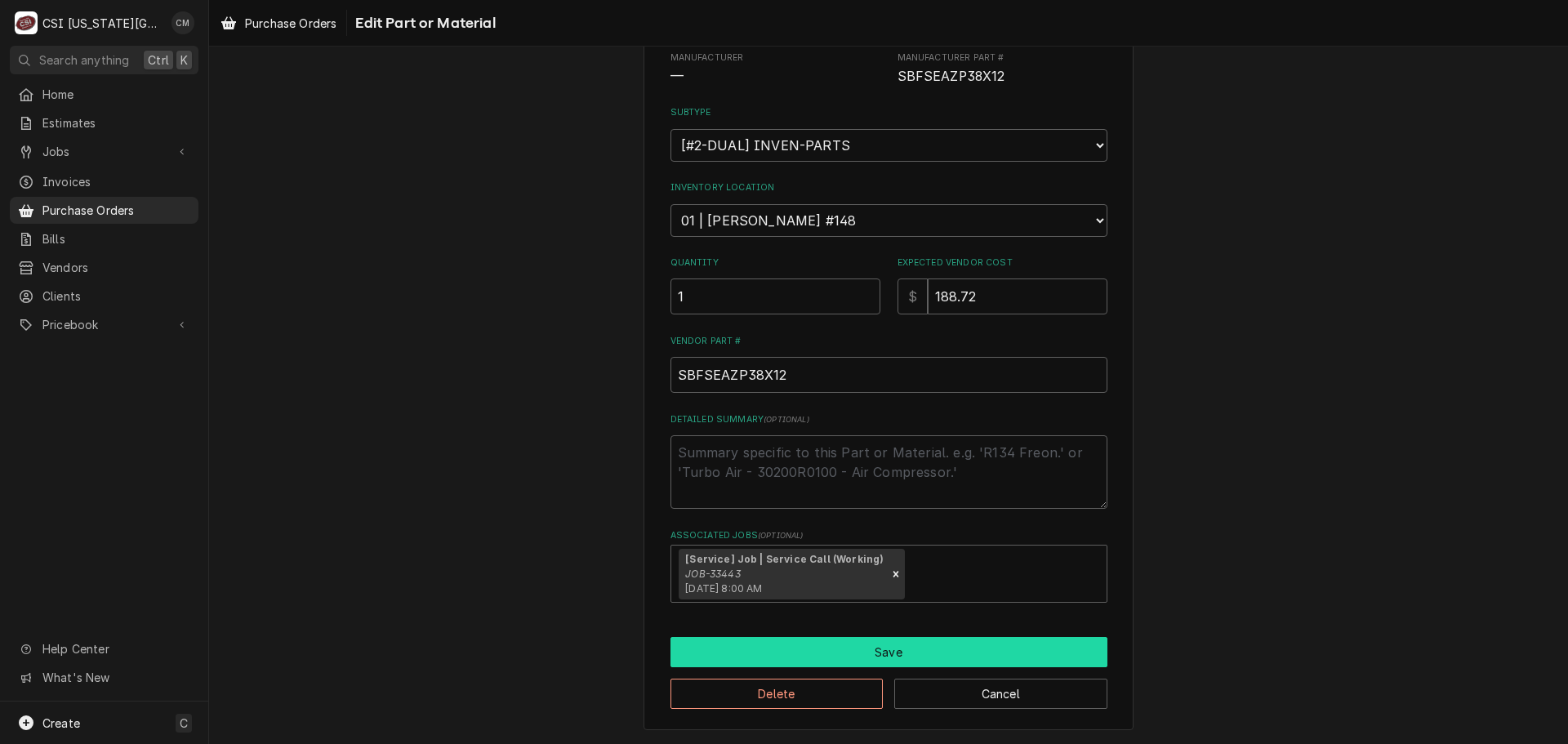
click at [898, 656] on button "Save" at bounding box center [889, 652] width 437 height 30
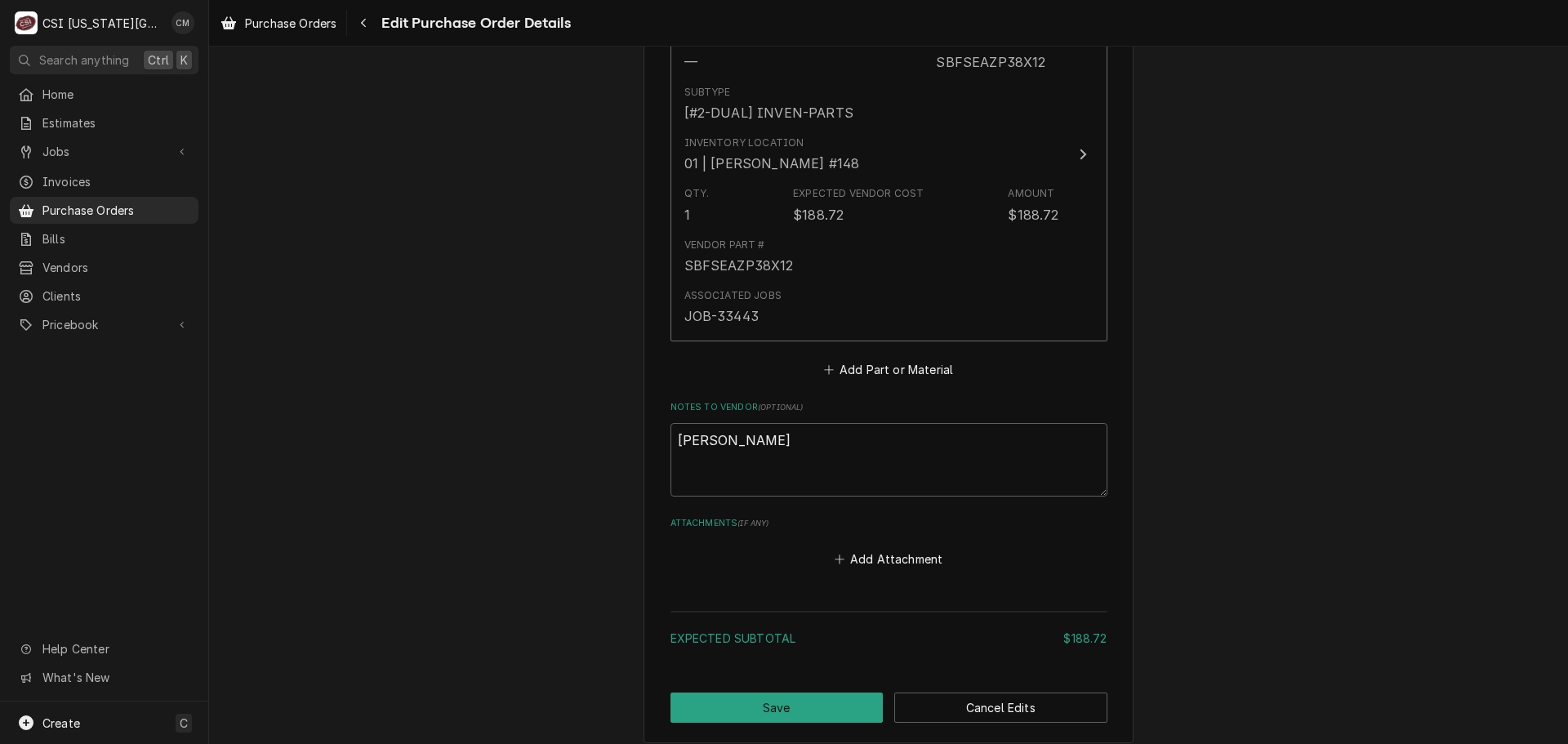
scroll to position [901, 0]
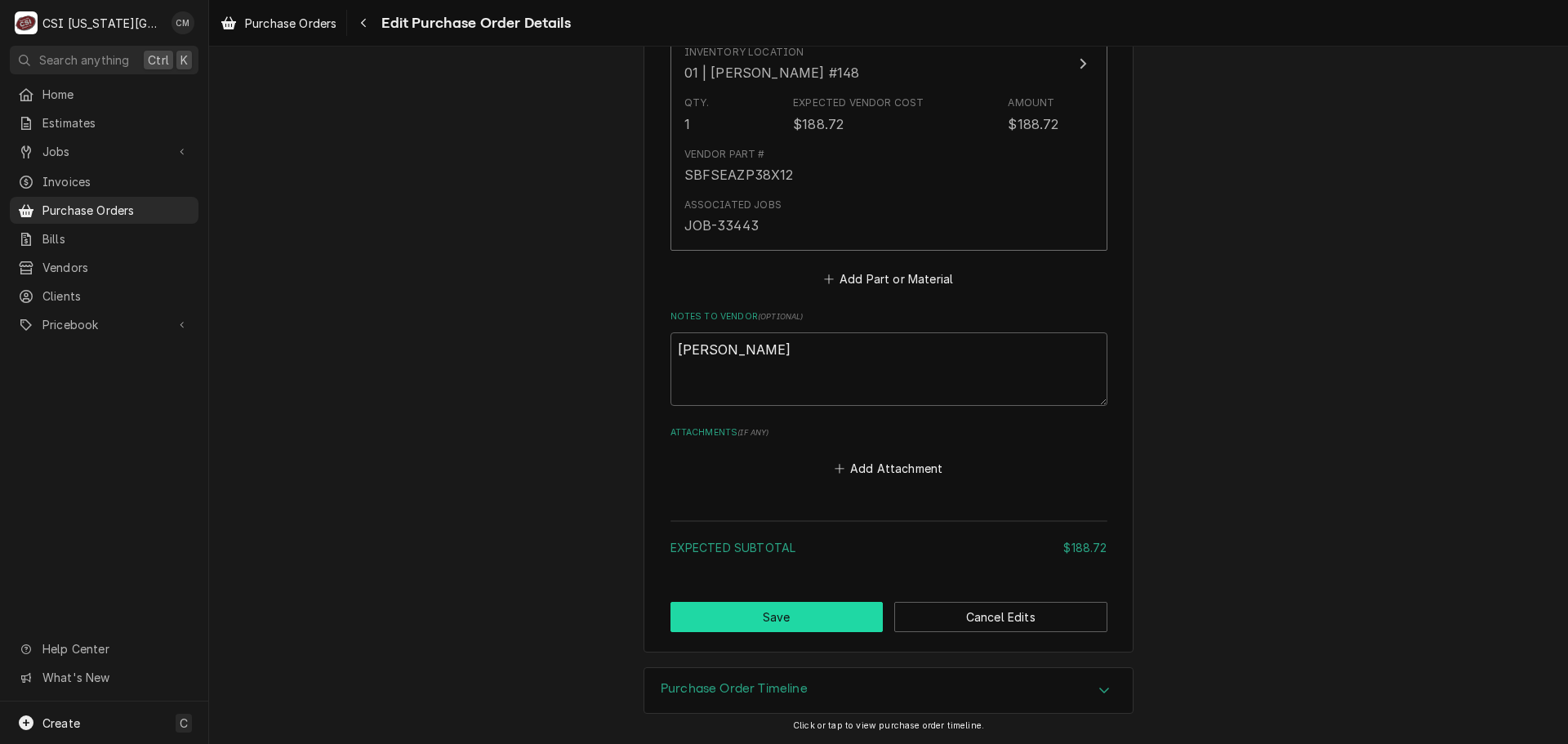
click at [822, 621] on button "Save" at bounding box center [777, 616] width 213 height 30
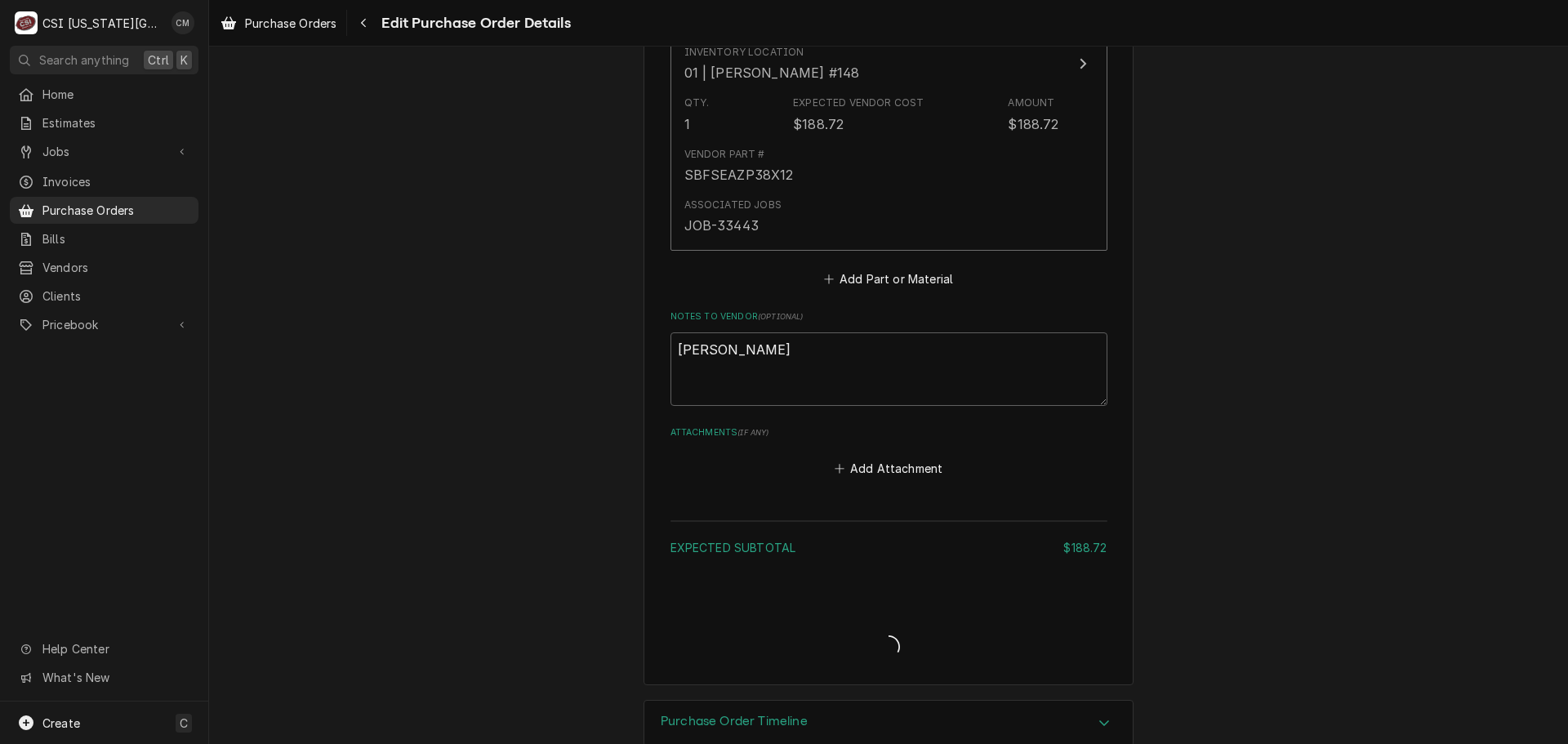
type textarea "x"
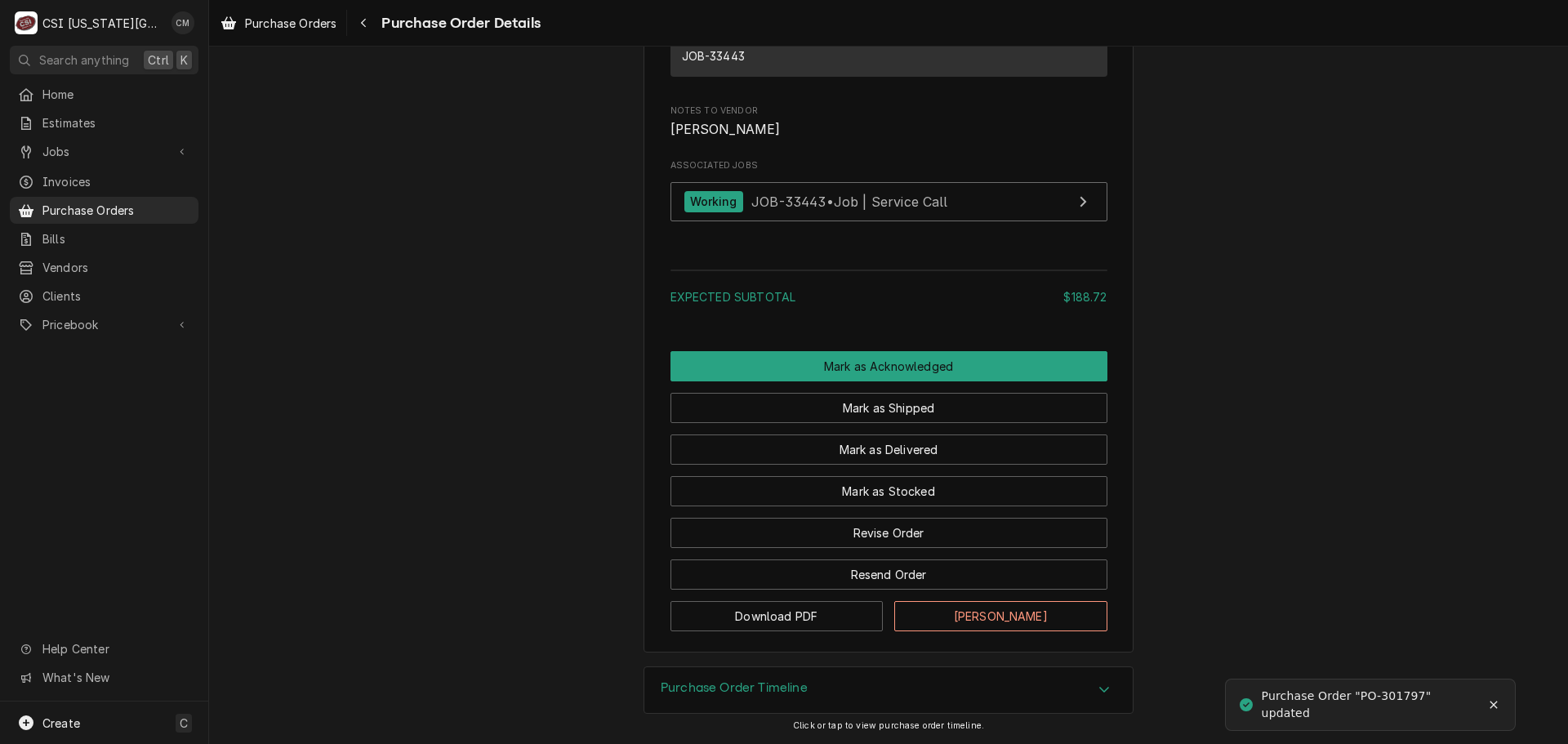
scroll to position [1322, 0]
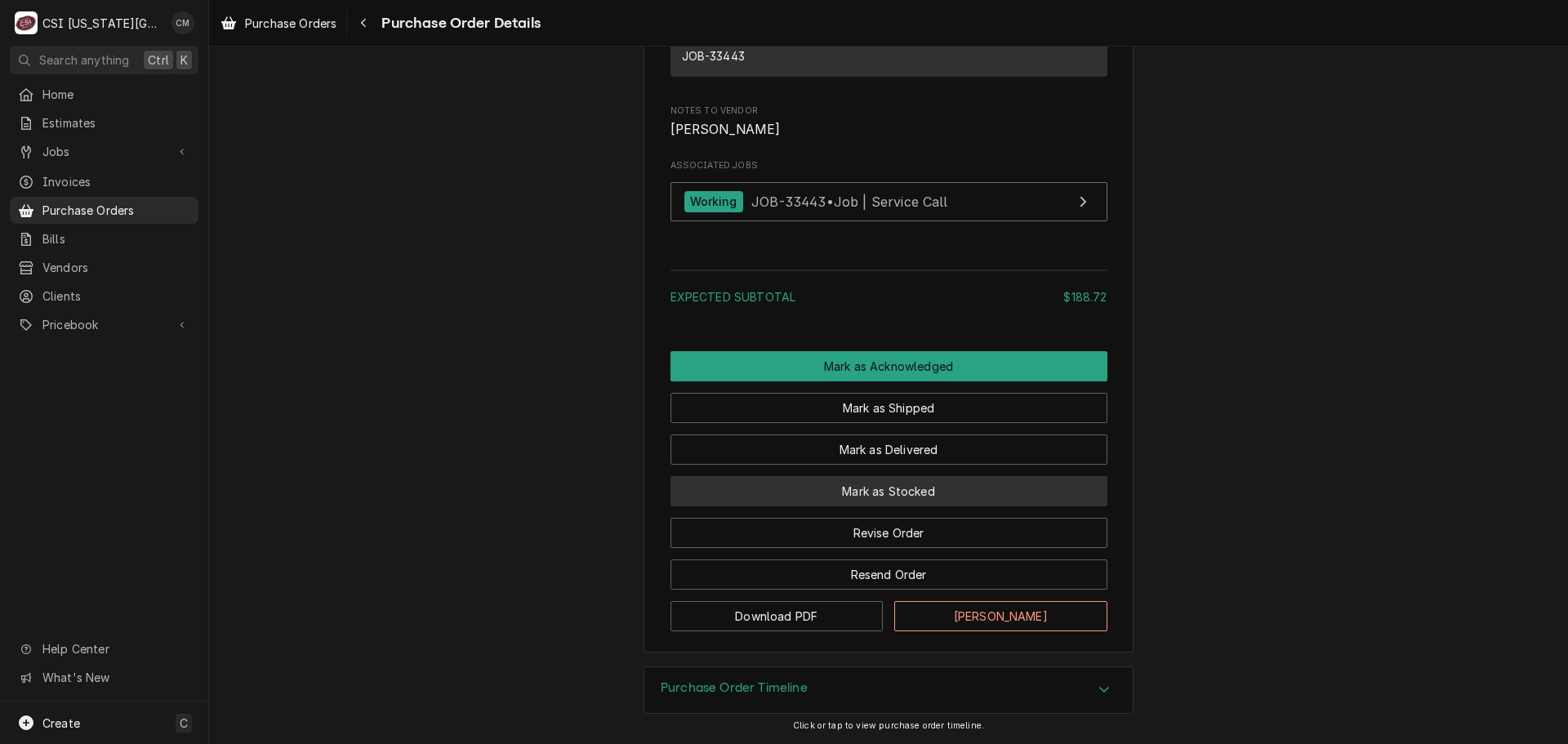
click at [936, 488] on button "Mark as Stocked" at bounding box center [889, 491] width 437 height 30
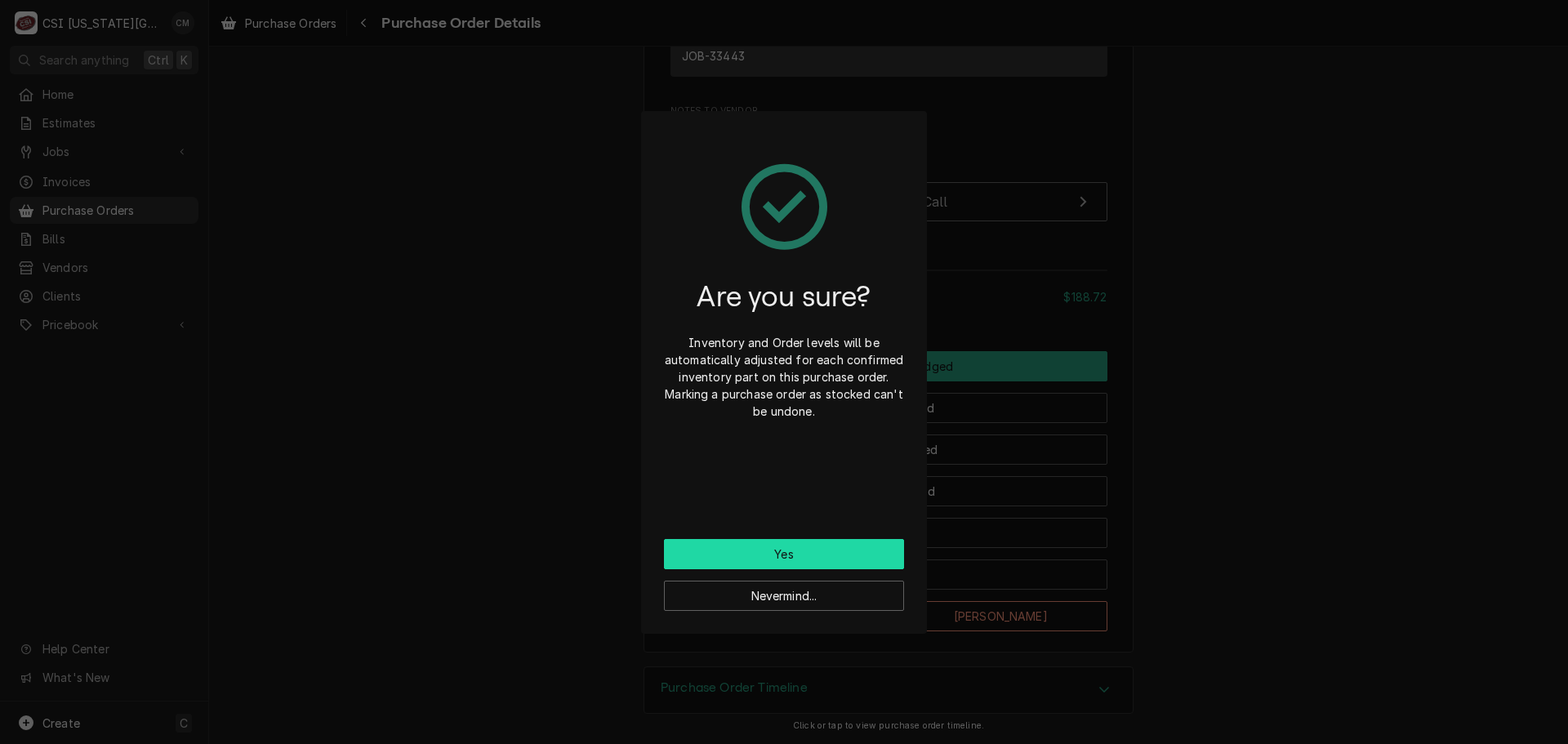
click at [843, 545] on button "Yes" at bounding box center [784, 554] width 240 height 30
